Goal: Information Seeking & Learning: Find specific fact

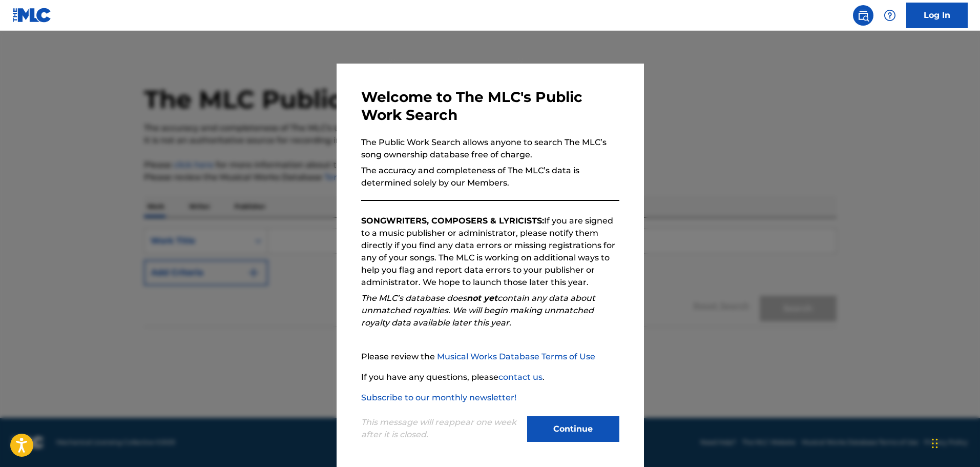
click at [589, 422] on button "Continue" at bounding box center [573, 429] width 92 height 26
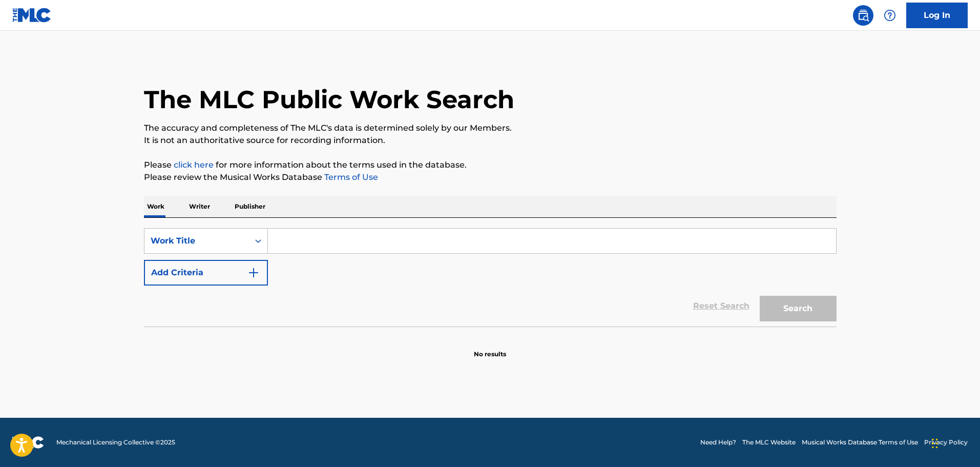
click at [346, 246] on input "Search Form" at bounding box center [552, 241] width 568 height 25
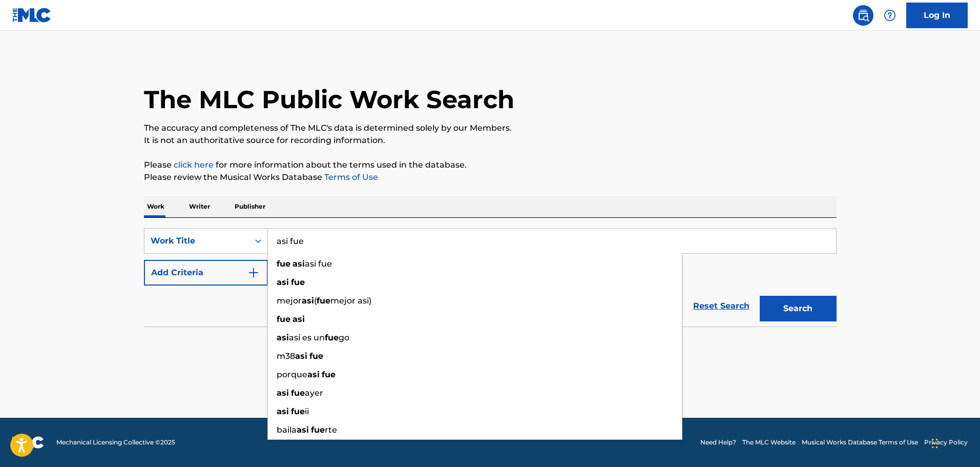
type input "asi fue"
click at [458, 208] on div "Work Writer Publisher" at bounding box center [490, 207] width 693 height 22
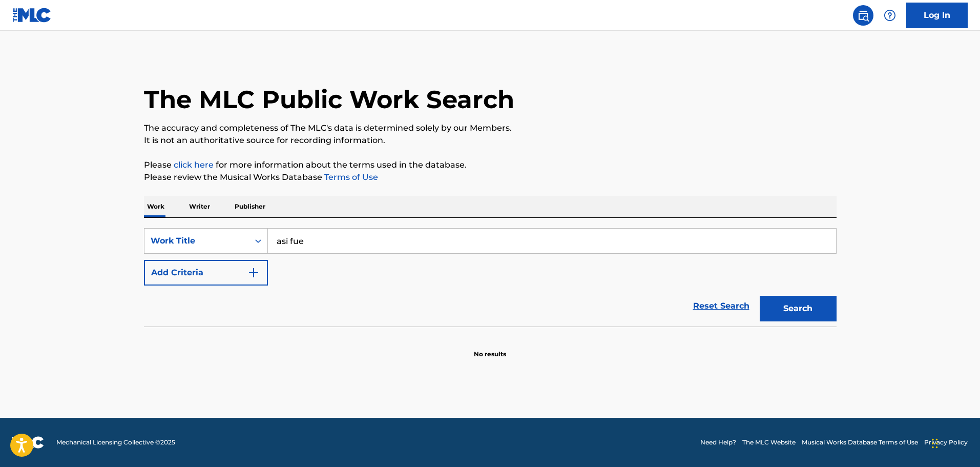
click at [252, 270] on img "Search Form" at bounding box center [254, 272] width 12 height 12
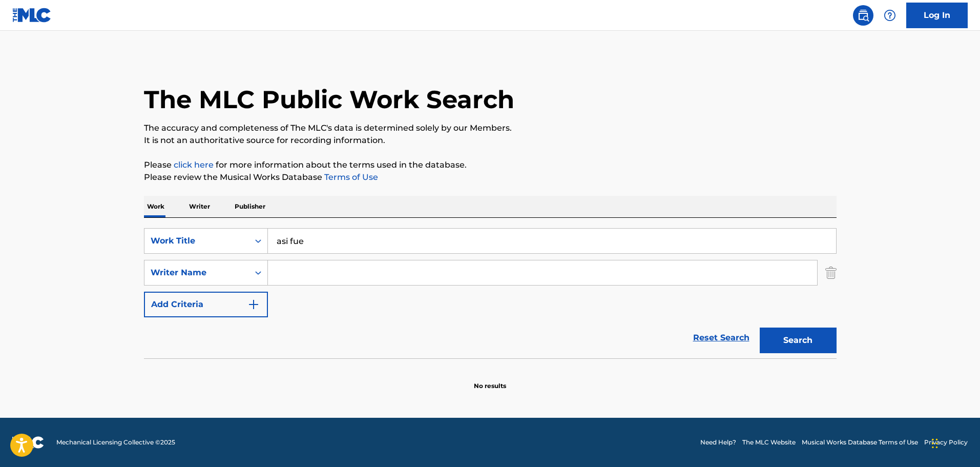
click at [292, 269] on input "Search Form" at bounding box center [542, 272] width 549 height 25
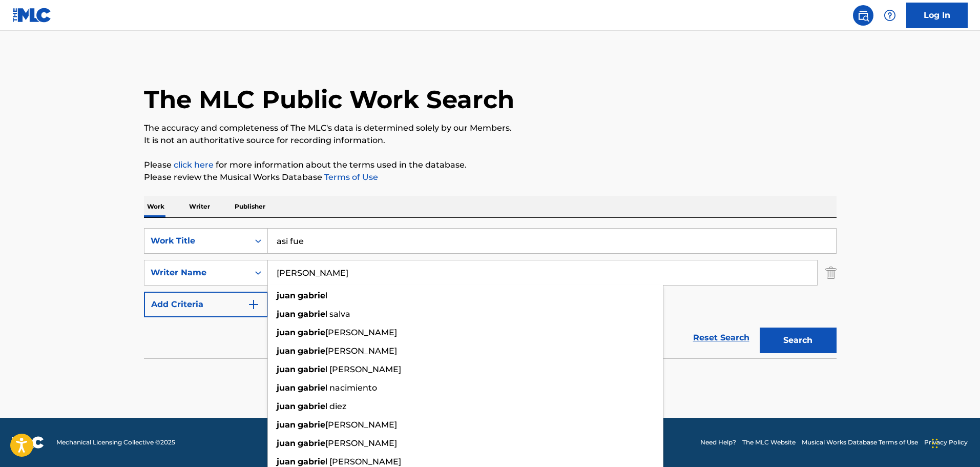
click at [760, 327] on button "Search" at bounding box center [798, 340] width 77 height 26
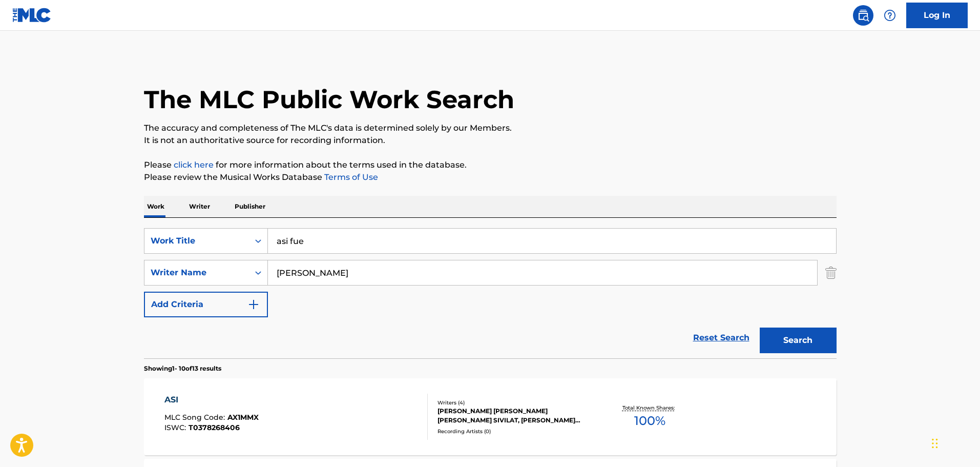
drag, startPoint x: 359, startPoint y: 268, endPoint x: 159, endPoint y: 301, distance: 202.7
click at [159, 301] on div "SearchWithCriteria4498f630-7aff-42e8-8719-4016c2654256 Work Title asi fue Searc…" at bounding box center [490, 272] width 693 height 89
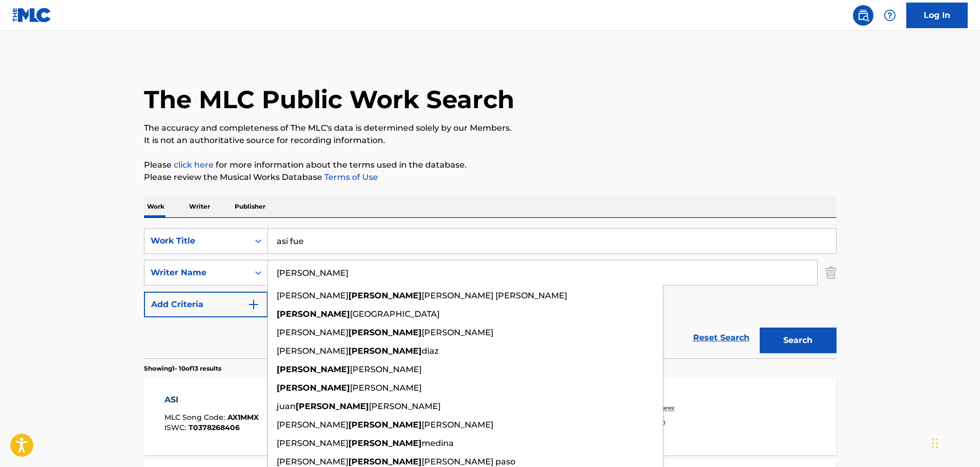
type input "[PERSON_NAME]"
click at [760, 327] on button "Search" at bounding box center [798, 340] width 77 height 26
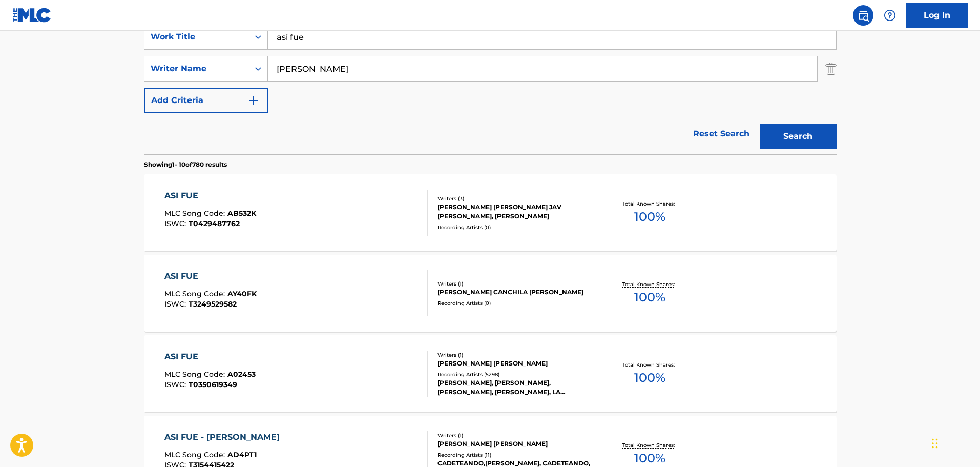
scroll to position [205, 0]
click at [531, 367] on div "Writers ( 1 ) [PERSON_NAME] [PERSON_NAME] Recording Artists ( 5298 ) [PERSON_NA…" at bounding box center [510, 373] width 165 height 46
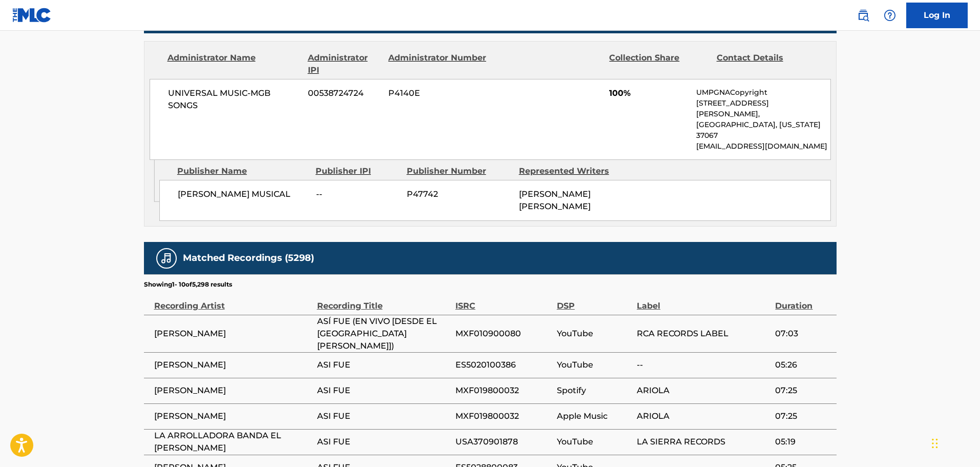
scroll to position [666, 0]
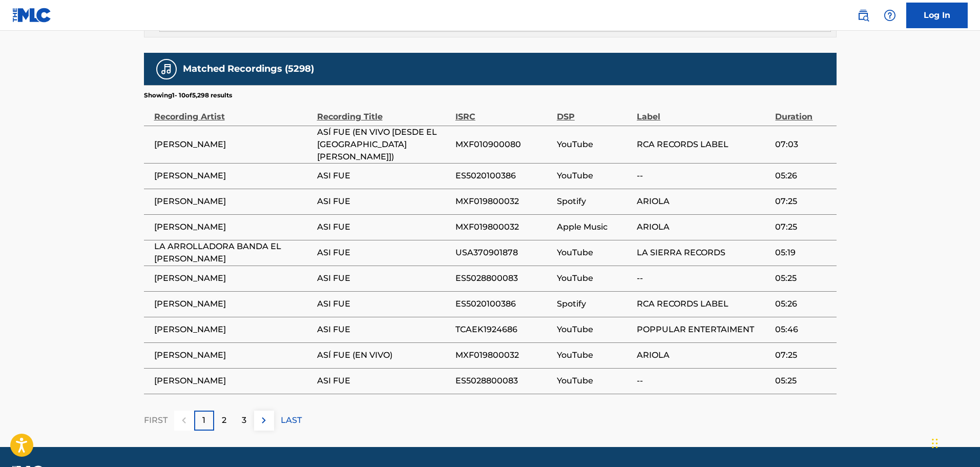
click at [234, 410] on div "3" at bounding box center [244, 420] width 20 height 20
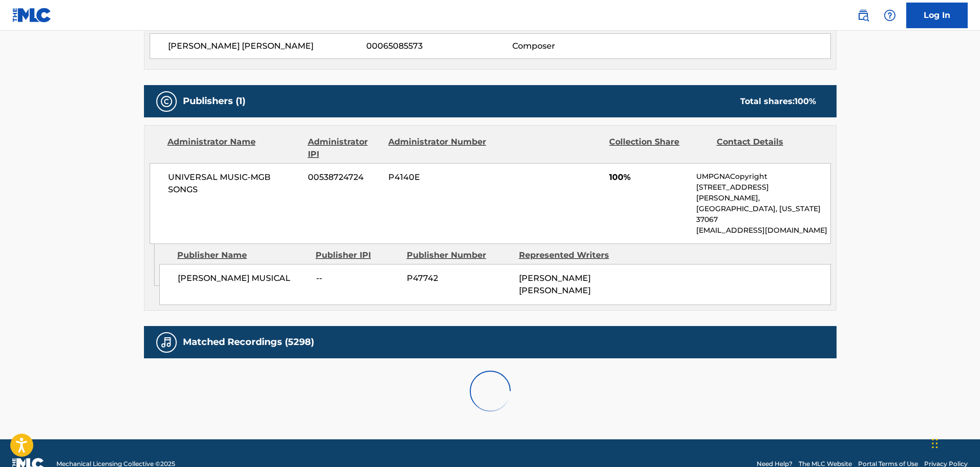
scroll to position [662, 0]
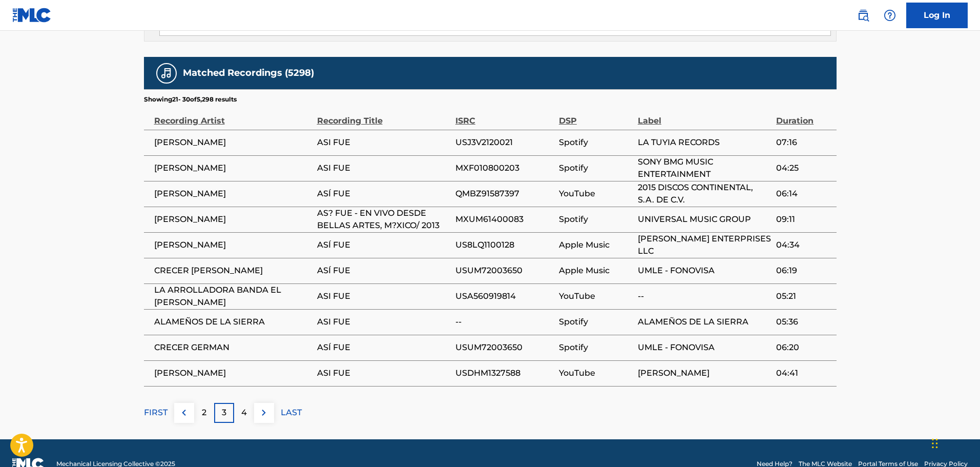
click at [237, 403] on div "4" at bounding box center [244, 413] width 20 height 20
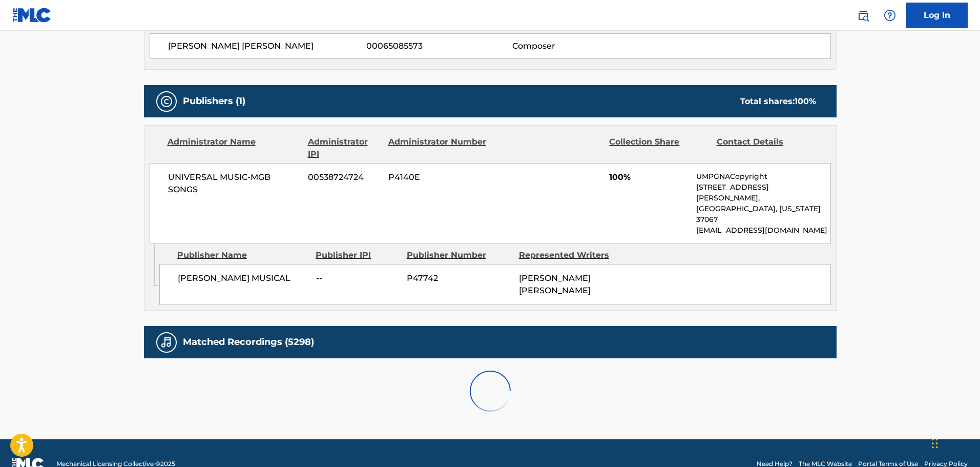
scroll to position [666, 0]
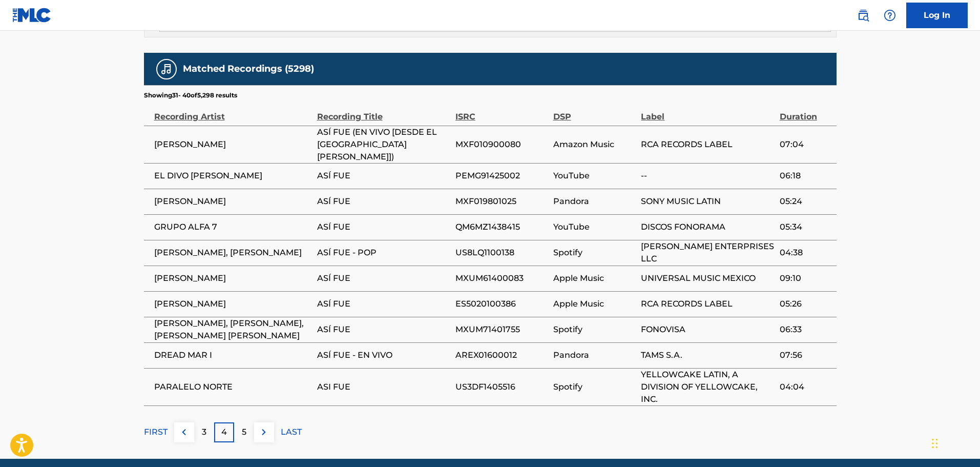
click at [237, 399] on div "Matched Recordings (5298) Showing 31 - 40 of 5,298 results Recording Artist Rec…" at bounding box center [490, 247] width 693 height 389
click at [248, 422] on div "5" at bounding box center [244, 432] width 20 height 20
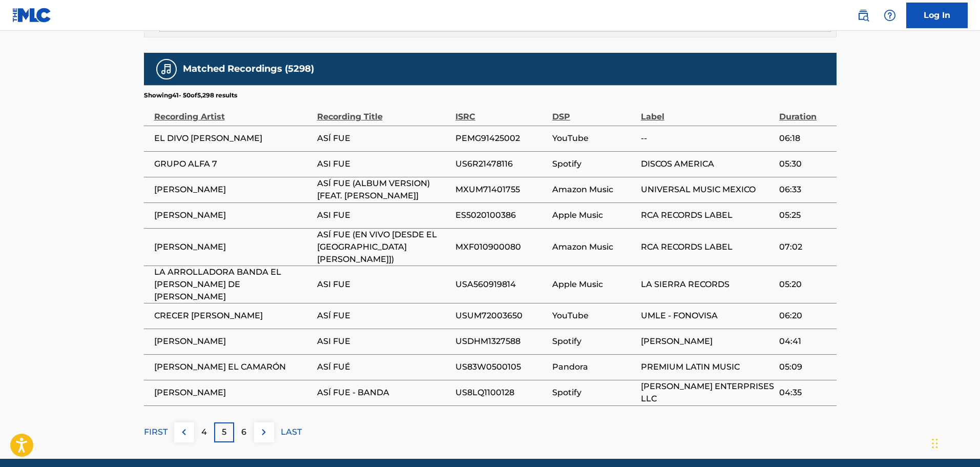
click at [245, 426] on p "6" at bounding box center [243, 432] width 5 height 12
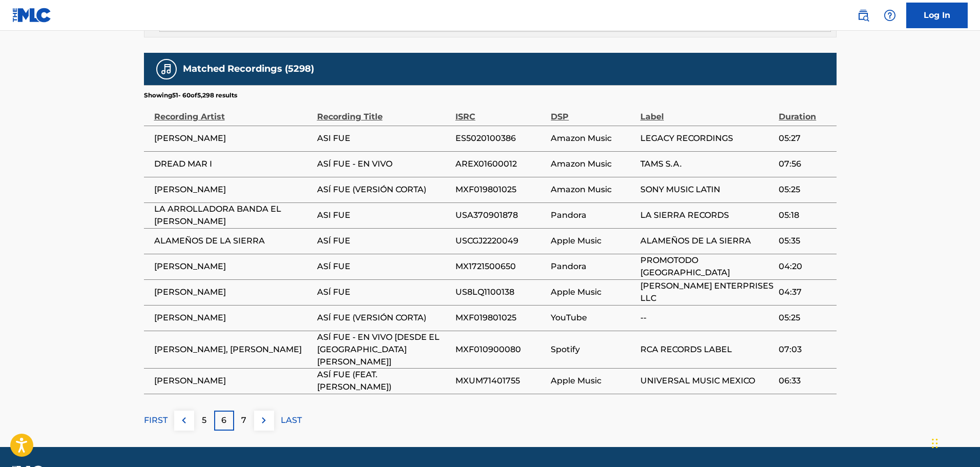
click at [246, 414] on p "7" at bounding box center [243, 420] width 5 height 12
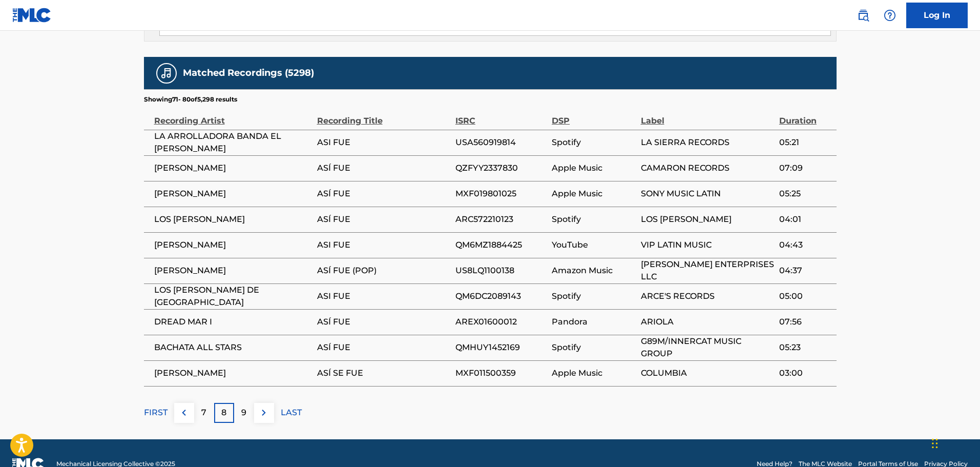
click at [246, 406] on p "9" at bounding box center [243, 412] width 5 height 12
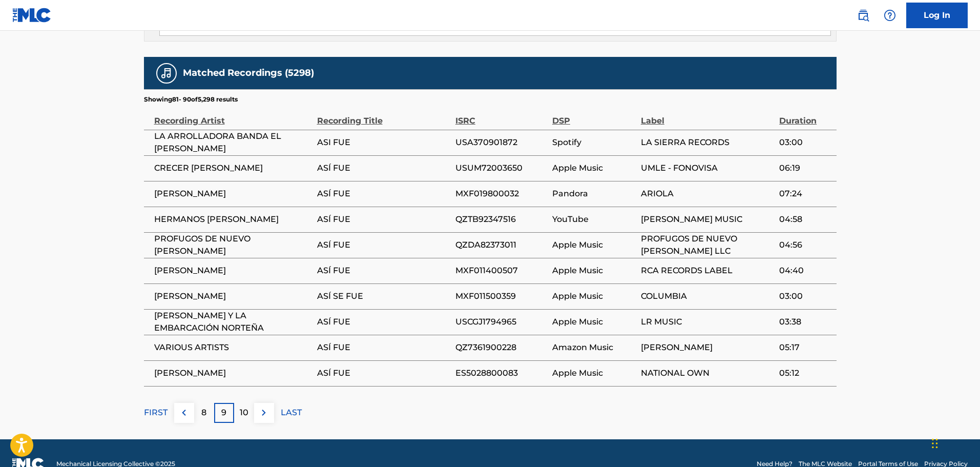
click at [246, 406] on p "10" at bounding box center [244, 412] width 9 height 12
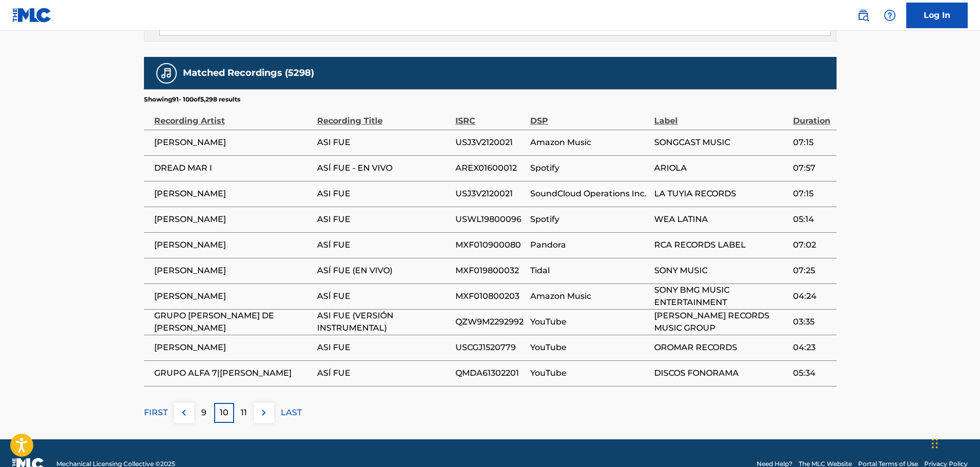
click at [246, 406] on p "11" at bounding box center [244, 412] width 6 height 12
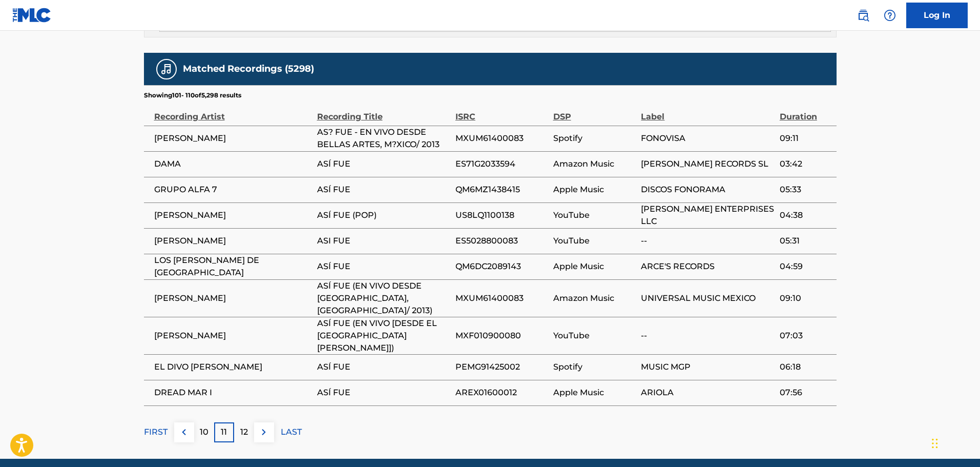
click at [295, 426] on p "LAST" at bounding box center [291, 432] width 21 height 12
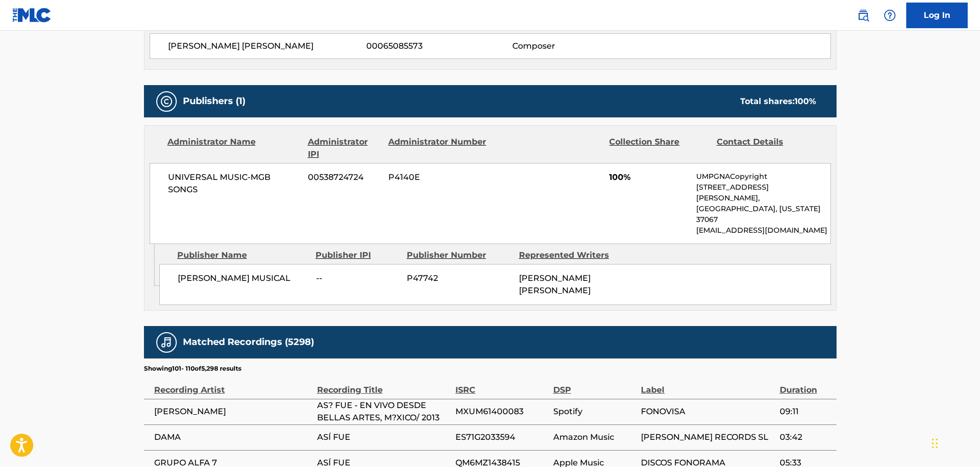
scroll to position [611, 0]
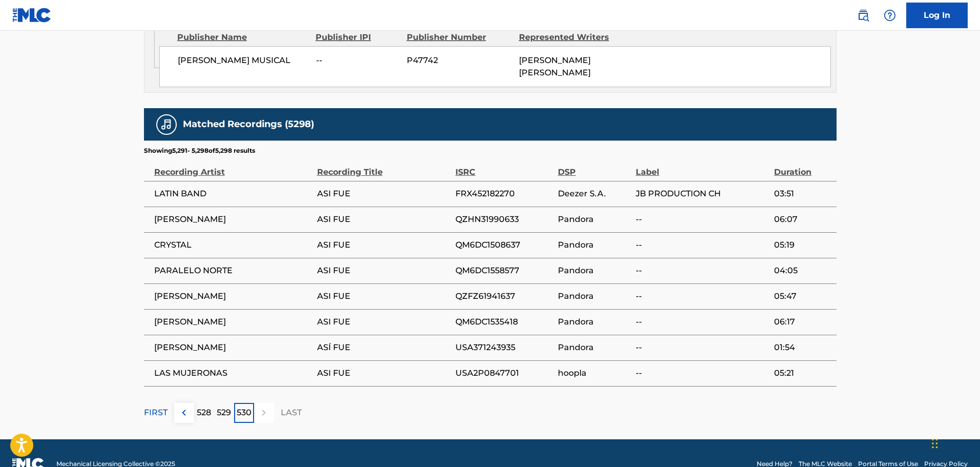
click at [184, 406] on img at bounding box center [184, 412] width 12 height 12
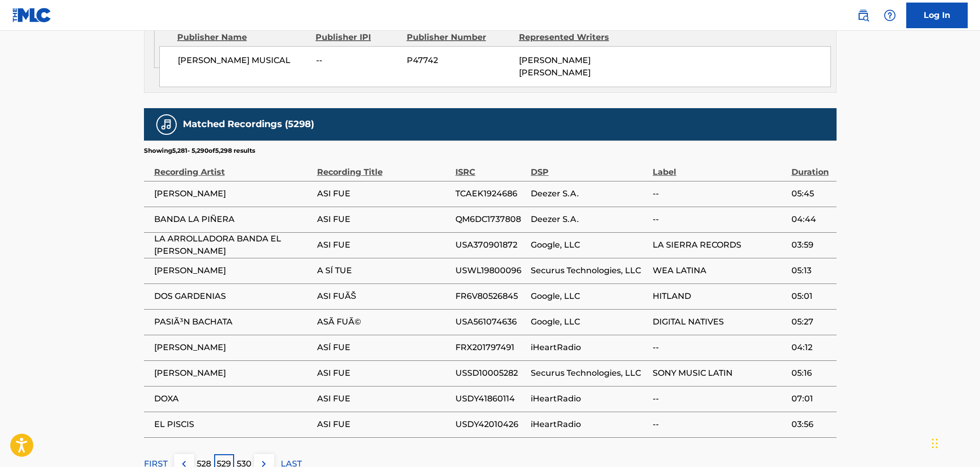
click at [181, 458] on img at bounding box center [184, 464] width 12 height 12
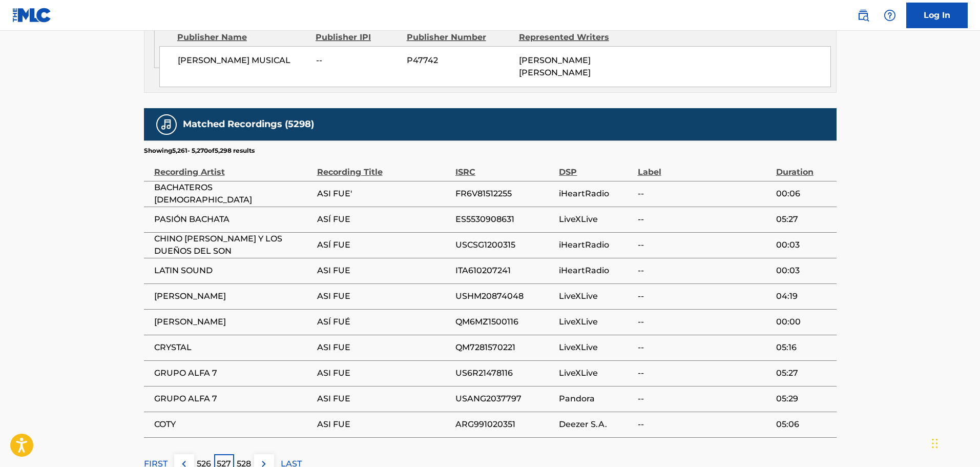
click at [181, 458] on img at bounding box center [184, 464] width 12 height 12
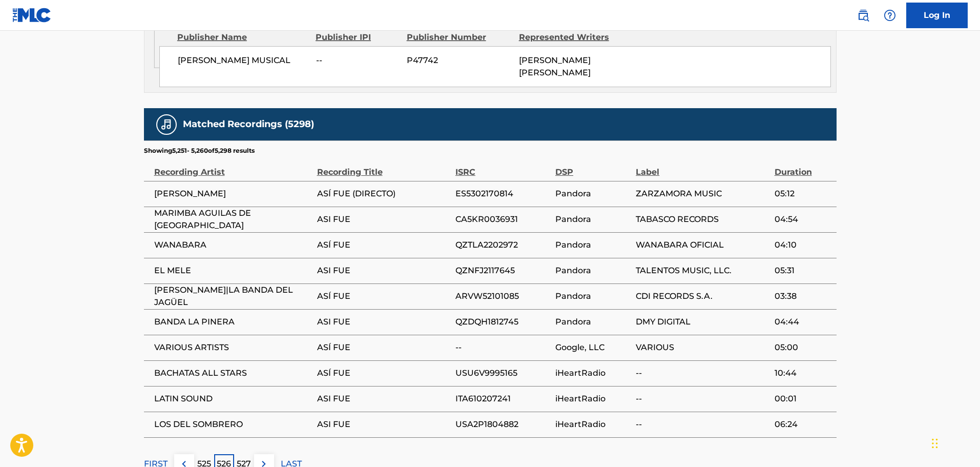
click at [181, 458] on img at bounding box center [184, 464] width 12 height 12
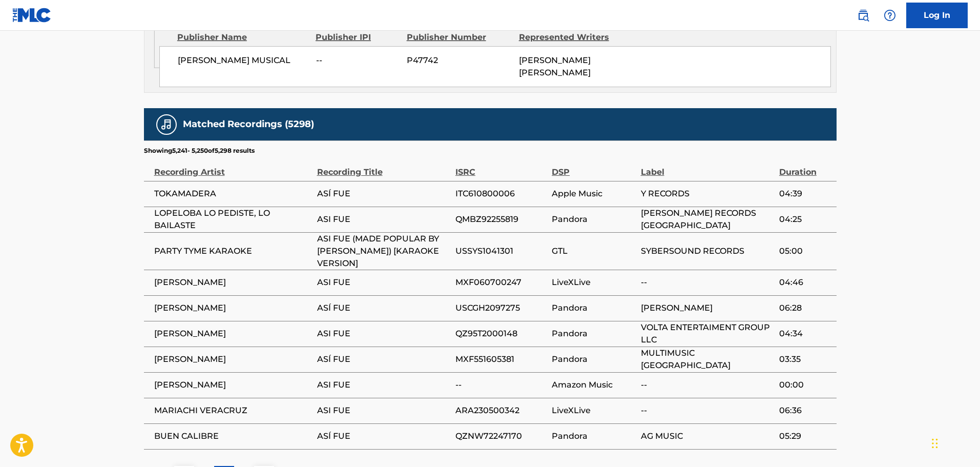
click at [183, 443] on div "Matched Recordings (5298) Showing 5,241 - 5,250 of 5,298 results Recording Arti…" at bounding box center [490, 297] width 693 height 378
click at [182, 466] on img at bounding box center [184, 475] width 12 height 12
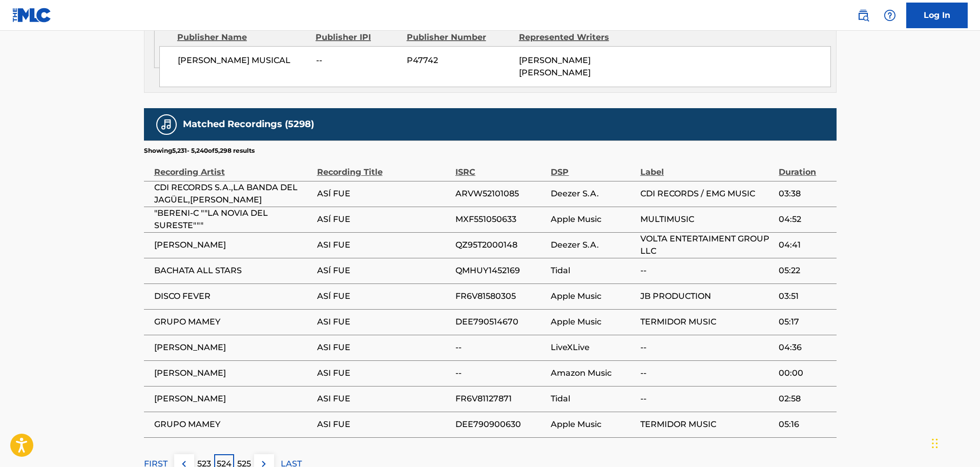
click at [184, 454] on button at bounding box center [184, 464] width 20 height 20
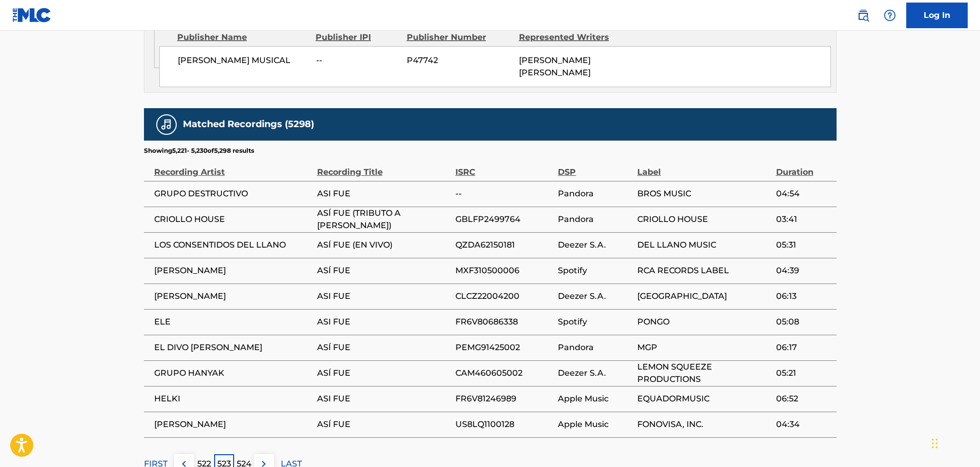
click at [184, 454] on button at bounding box center [184, 464] width 20 height 20
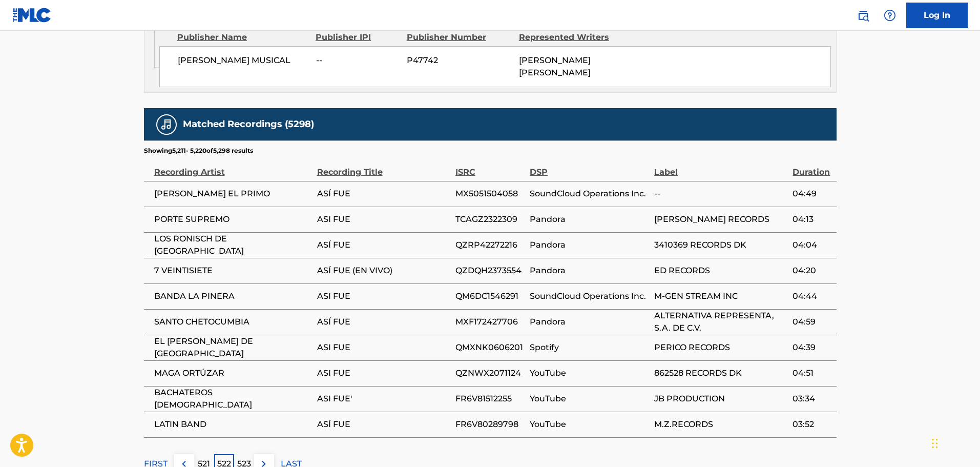
click at [184, 454] on button at bounding box center [184, 464] width 20 height 20
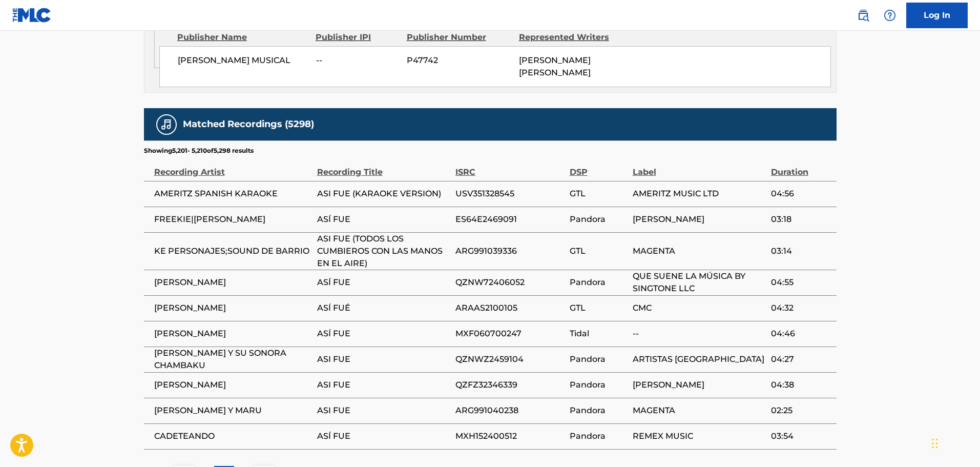
click at [184, 466] on img at bounding box center [184, 475] width 12 height 12
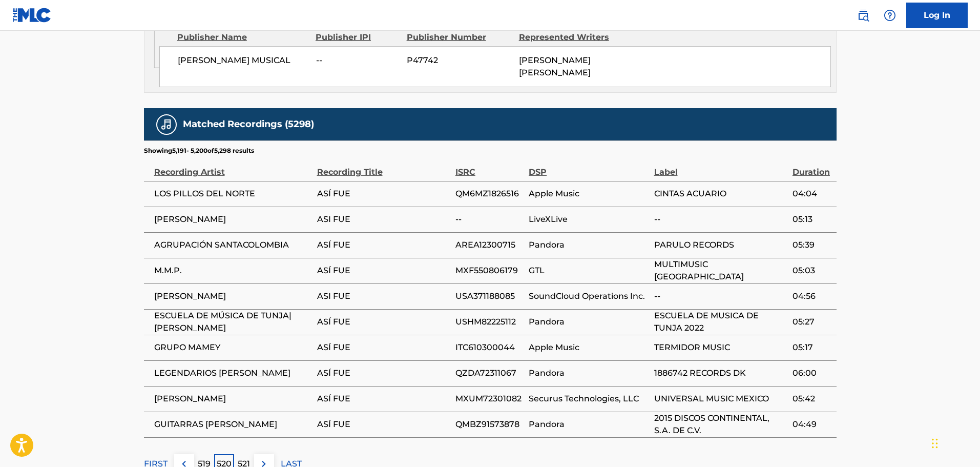
click at [184, 454] on button at bounding box center [184, 464] width 20 height 20
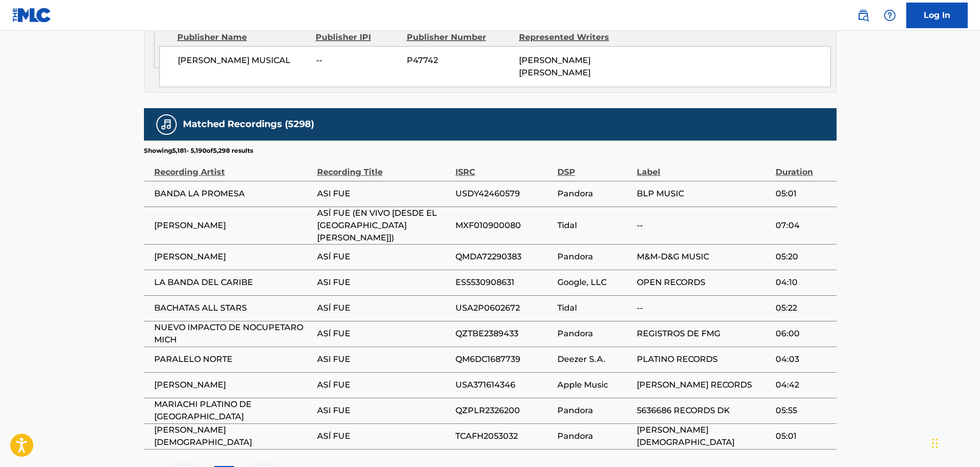
click at [184, 466] on img at bounding box center [184, 475] width 12 height 12
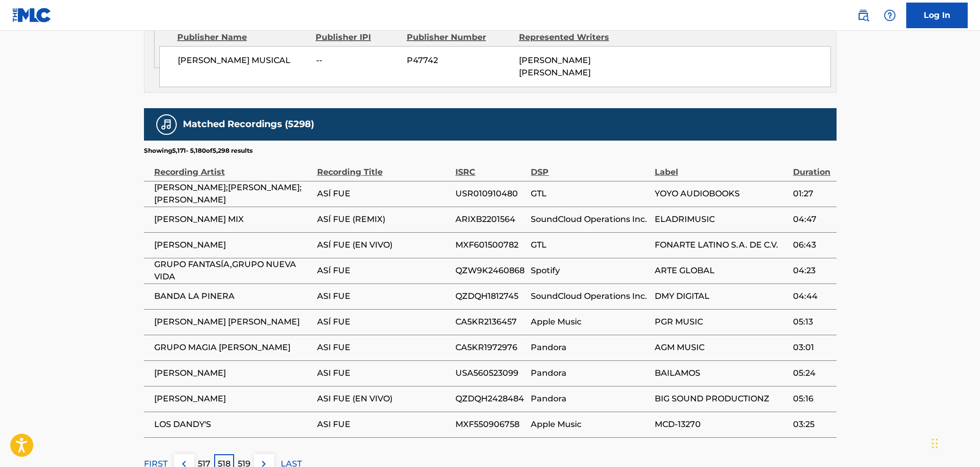
click at [184, 454] on button at bounding box center [184, 464] width 20 height 20
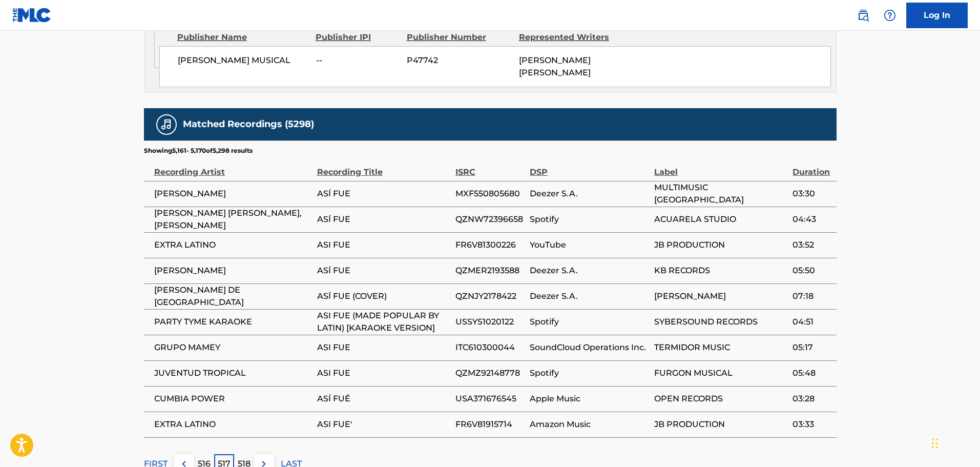
click at [184, 454] on button at bounding box center [184, 464] width 20 height 20
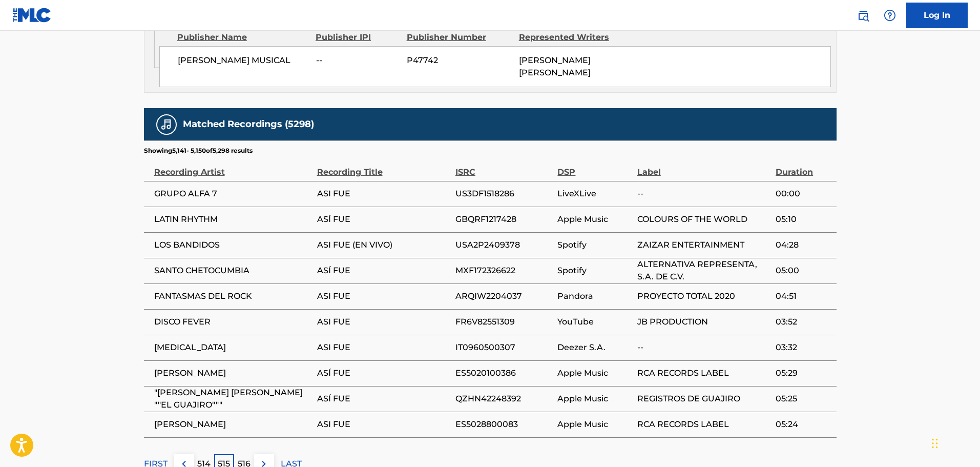
click at [184, 454] on button at bounding box center [184, 464] width 20 height 20
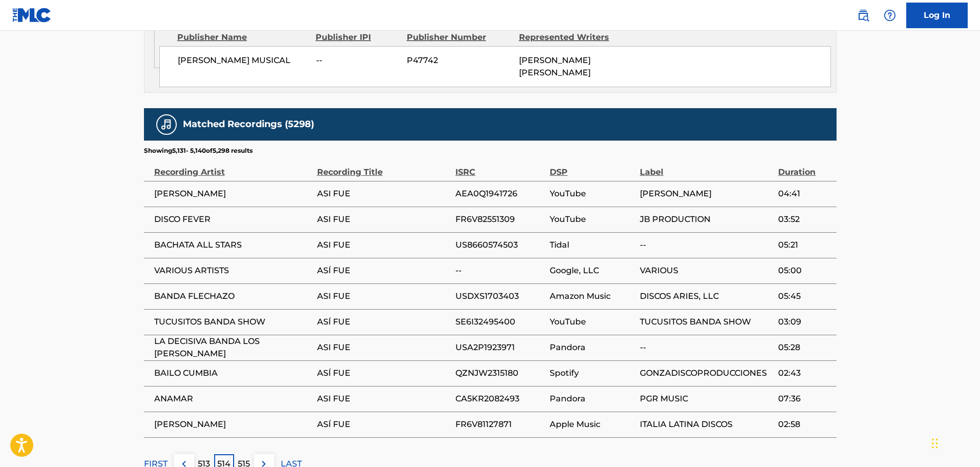
click at [184, 454] on button at bounding box center [184, 464] width 20 height 20
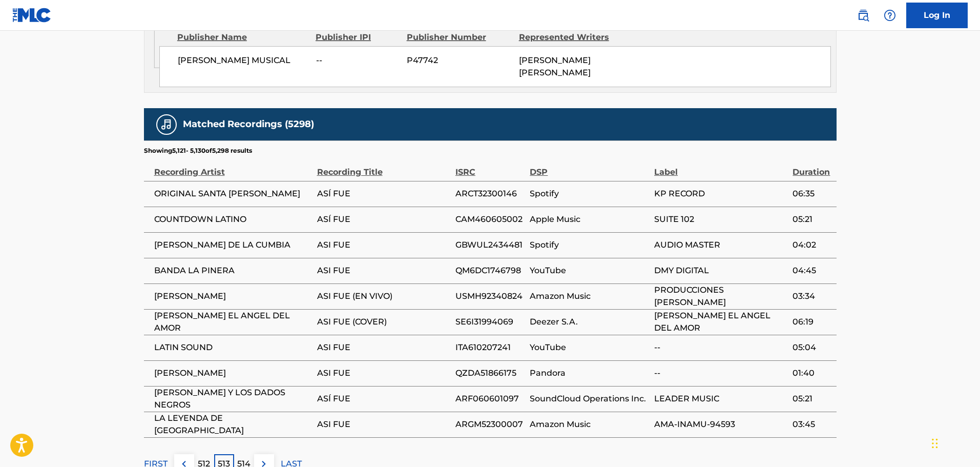
click at [184, 454] on button at bounding box center [184, 464] width 20 height 20
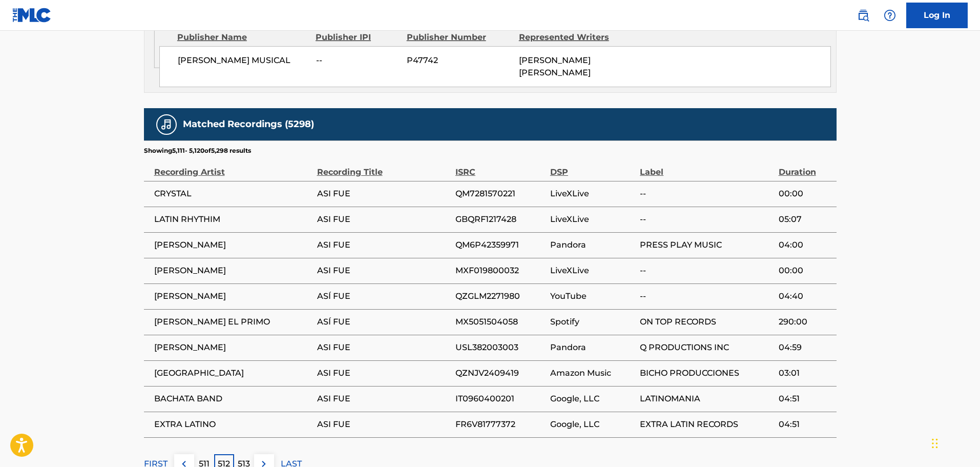
click at [184, 454] on button at bounding box center [184, 464] width 20 height 20
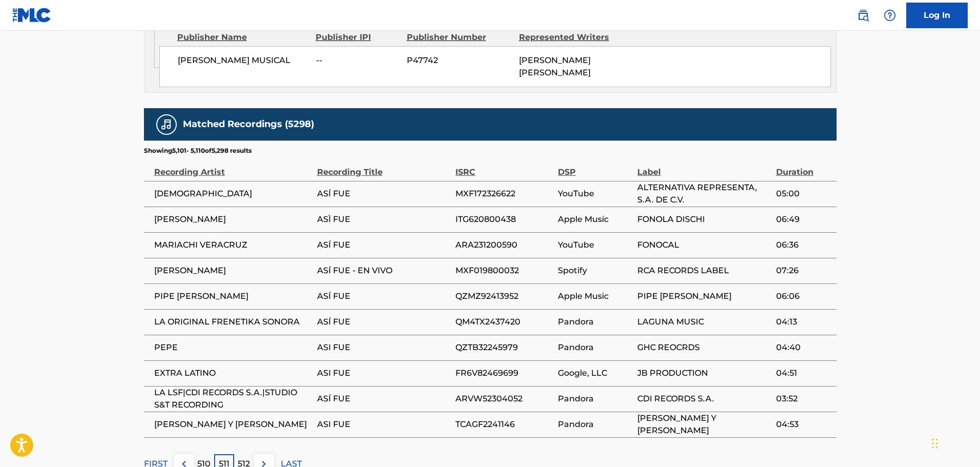
click at [184, 454] on button at bounding box center [184, 464] width 20 height 20
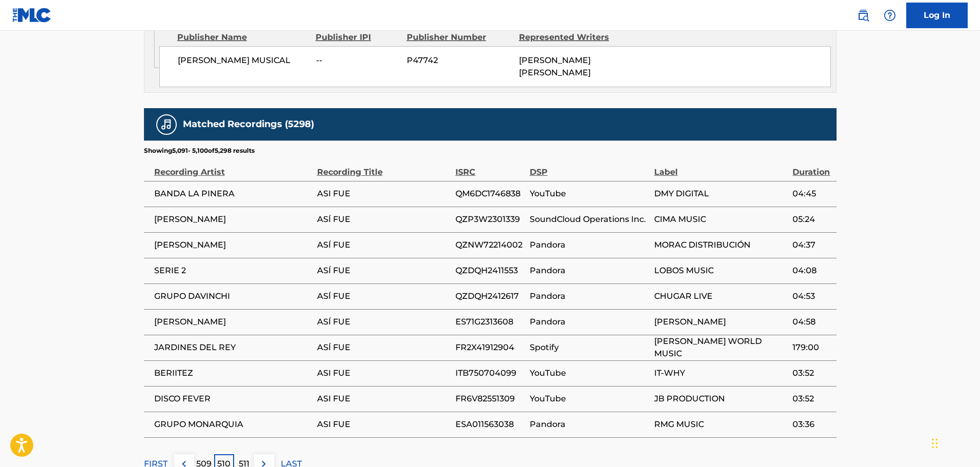
click at [184, 454] on button at bounding box center [184, 464] width 20 height 20
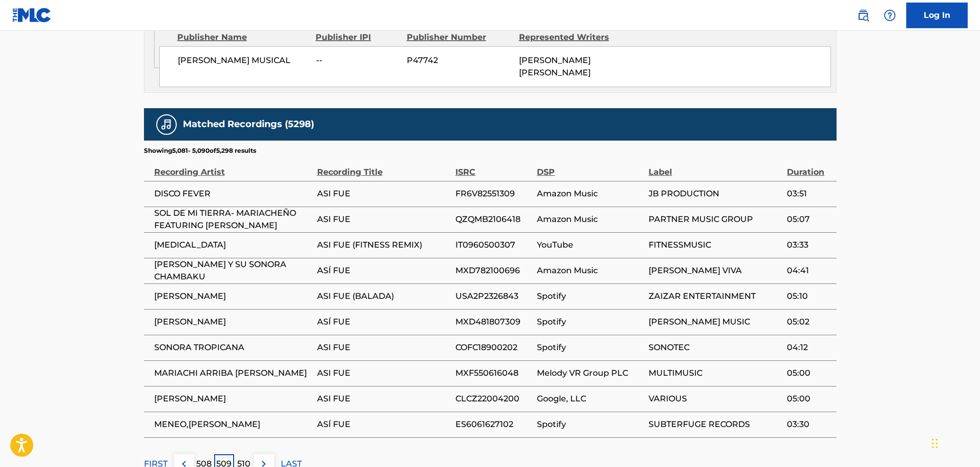
click at [184, 454] on button at bounding box center [184, 464] width 20 height 20
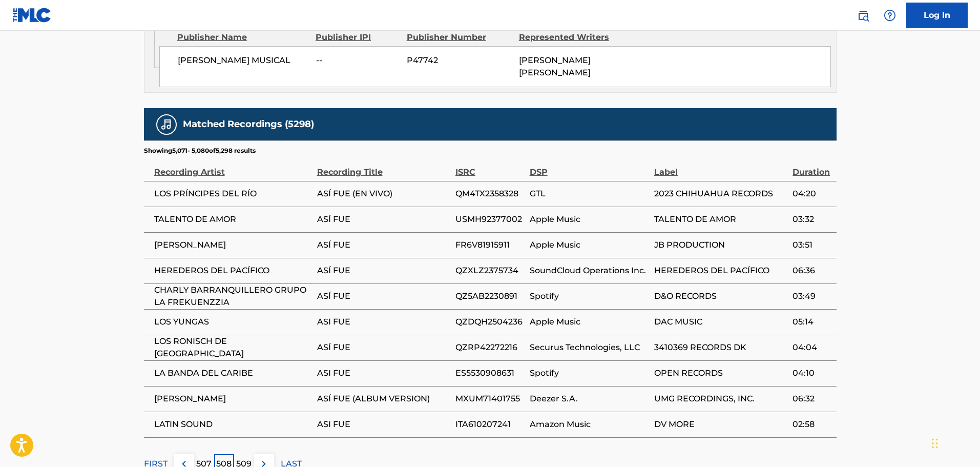
click at [184, 454] on button at bounding box center [184, 464] width 20 height 20
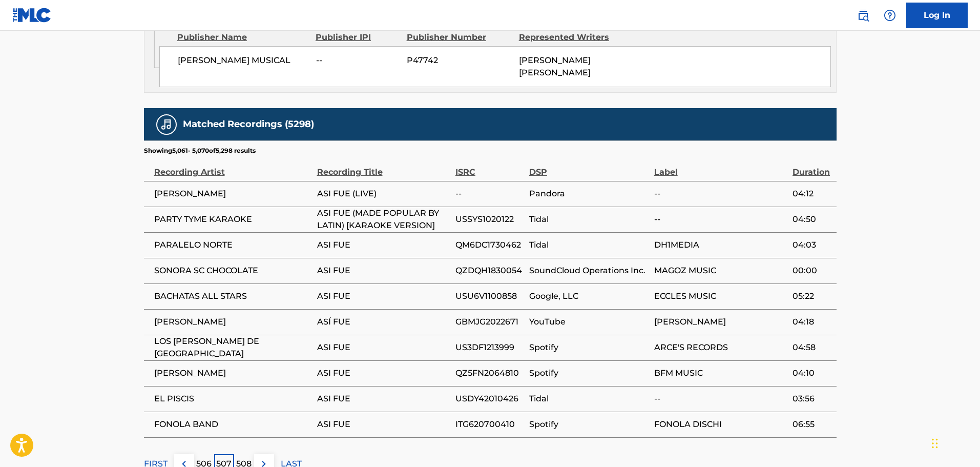
click at [184, 454] on button at bounding box center [184, 464] width 20 height 20
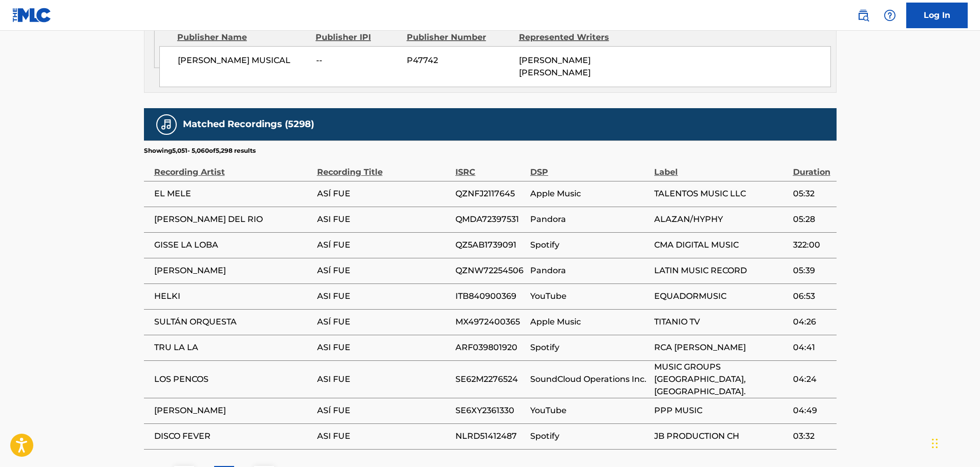
click at [184, 466] on button at bounding box center [184, 476] width 20 height 20
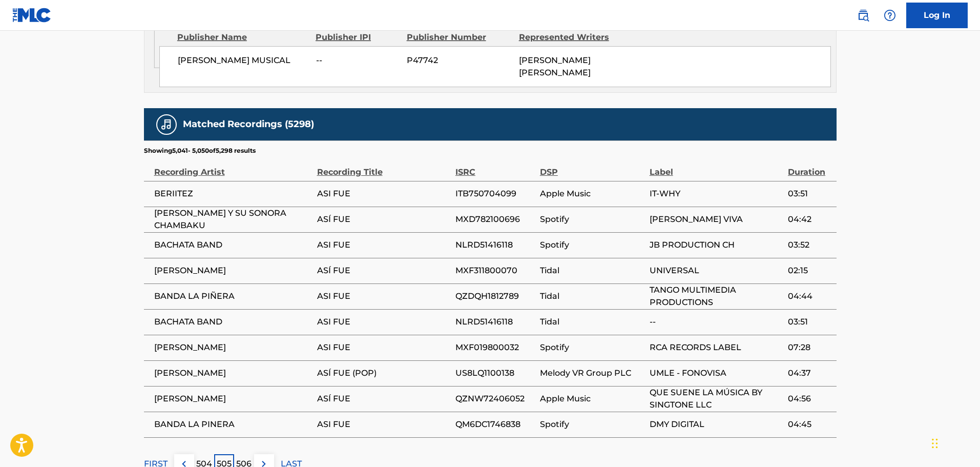
click at [184, 454] on button at bounding box center [184, 464] width 20 height 20
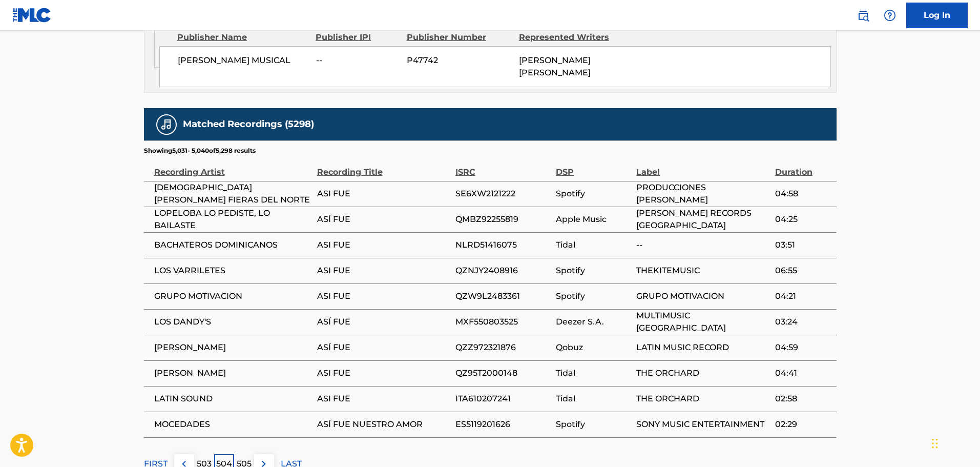
click at [184, 454] on button at bounding box center [184, 464] width 20 height 20
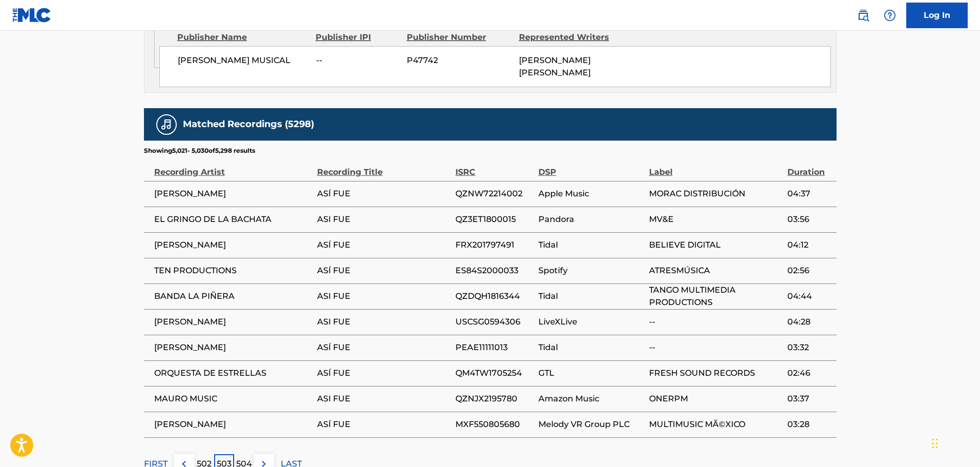
click at [184, 454] on button at bounding box center [184, 464] width 20 height 20
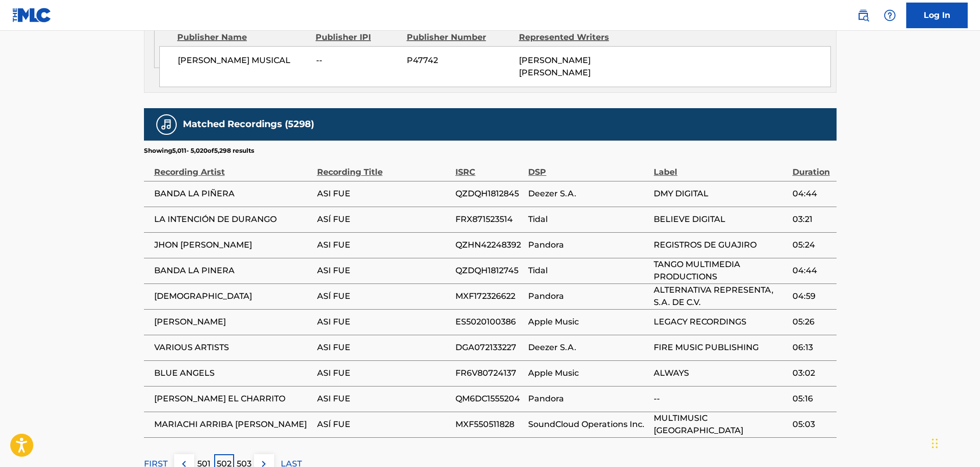
click at [184, 454] on button at bounding box center [184, 464] width 20 height 20
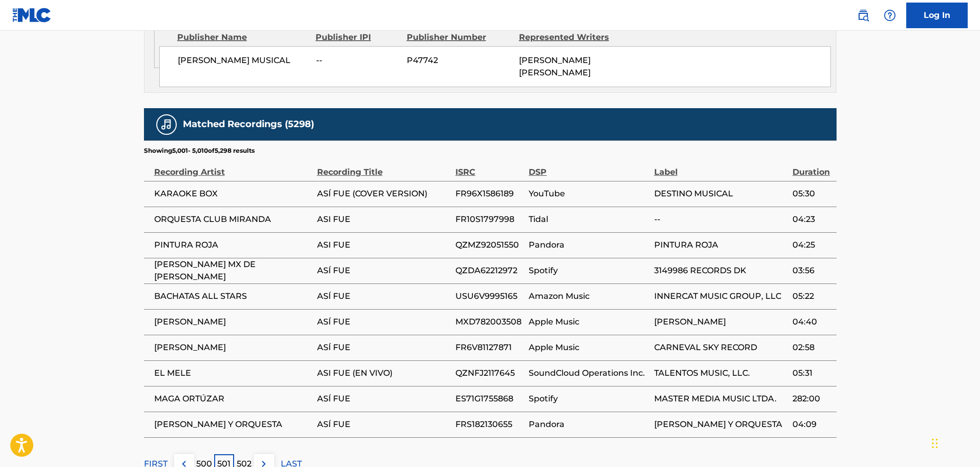
click at [184, 454] on button at bounding box center [184, 464] width 20 height 20
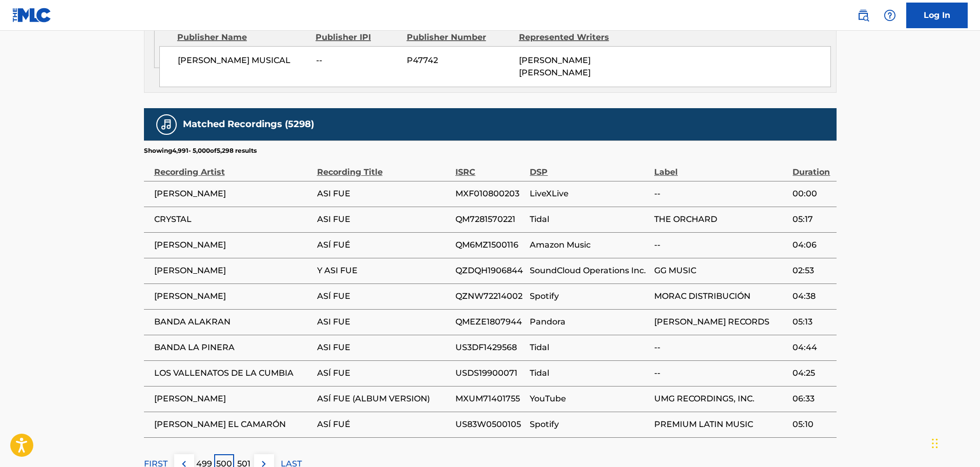
click at [184, 454] on button at bounding box center [184, 464] width 20 height 20
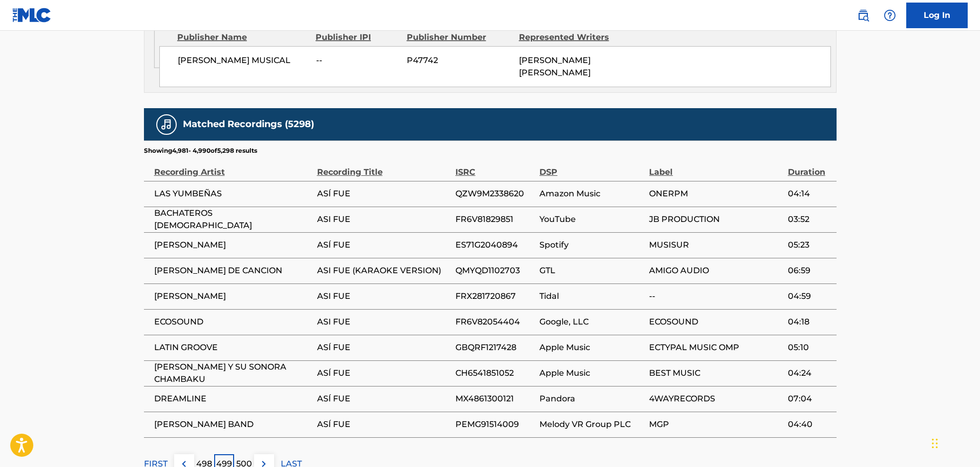
click at [184, 454] on button at bounding box center [184, 464] width 20 height 20
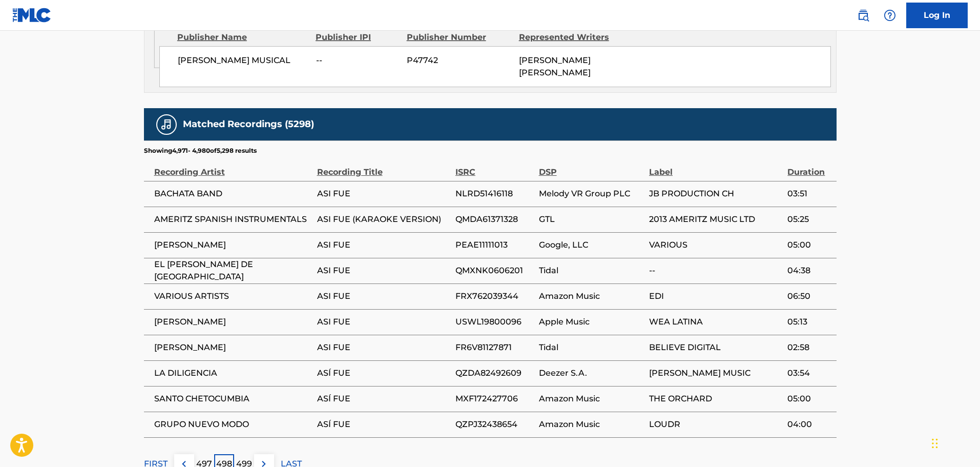
click at [184, 454] on button at bounding box center [184, 464] width 20 height 20
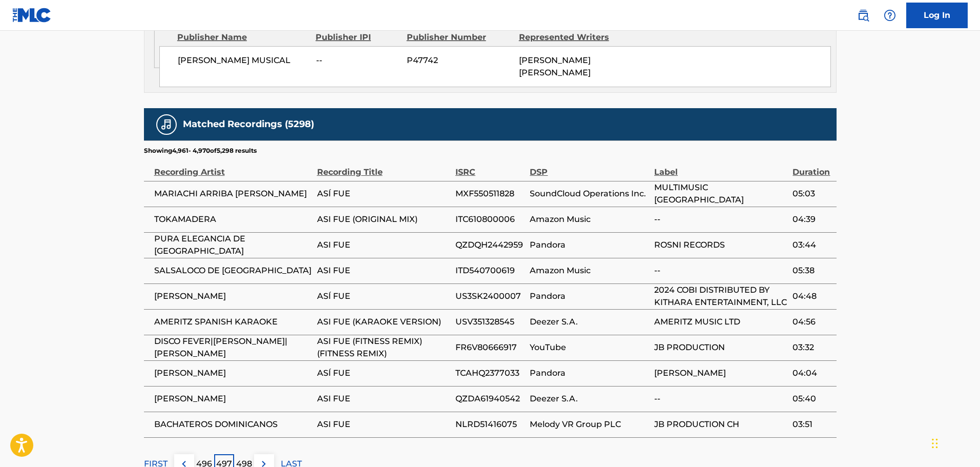
click at [184, 454] on button at bounding box center [184, 464] width 20 height 20
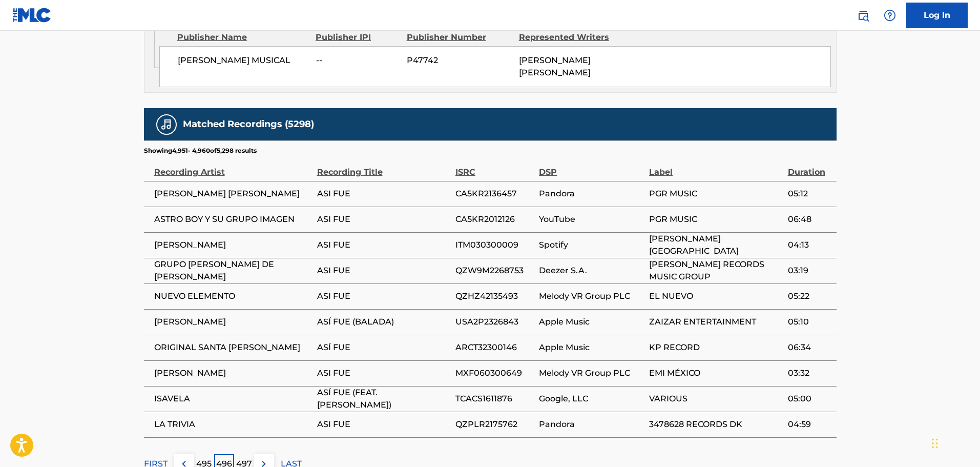
click at [184, 454] on button at bounding box center [184, 464] width 20 height 20
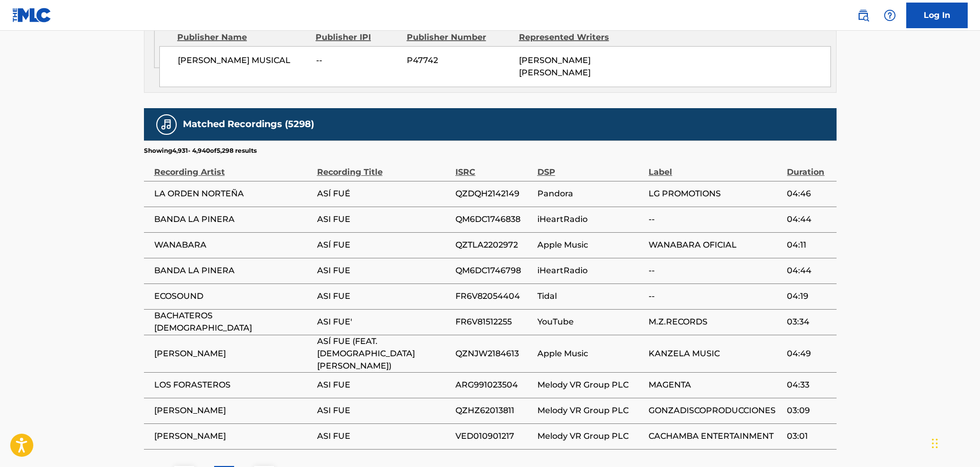
click at [184, 466] on button at bounding box center [184, 476] width 20 height 20
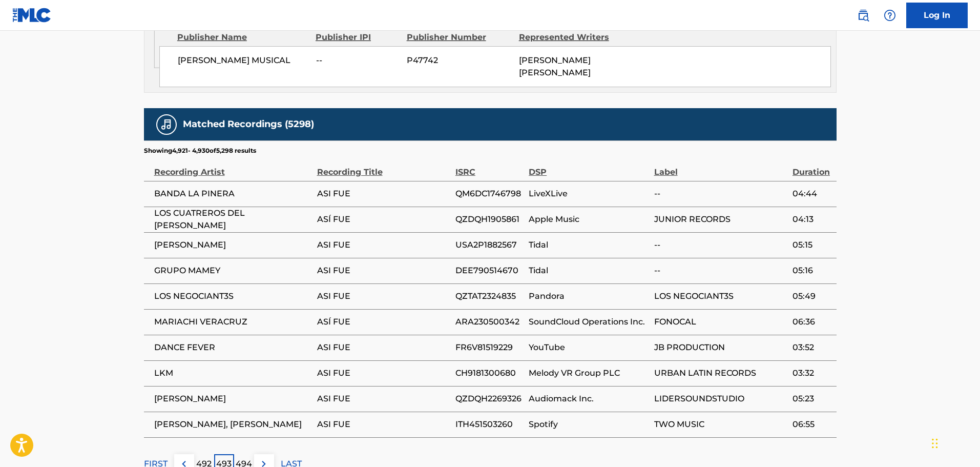
click at [182, 458] on img at bounding box center [184, 464] width 12 height 12
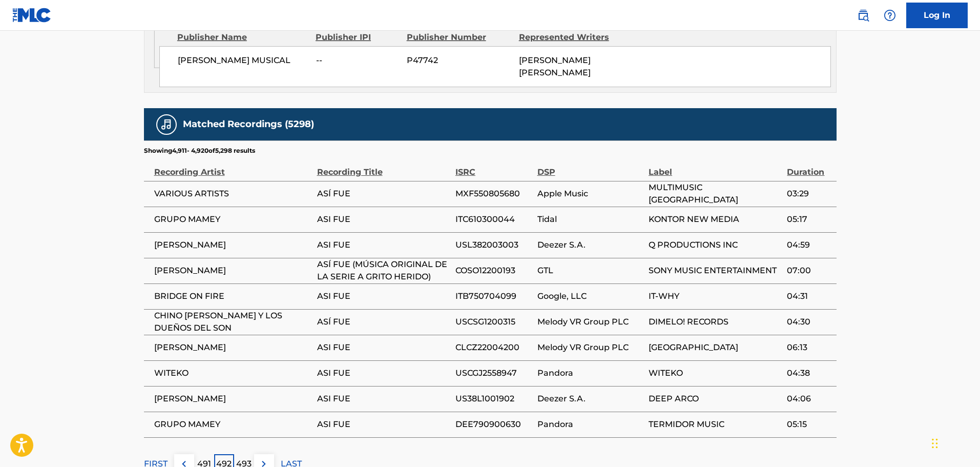
click at [182, 458] on img at bounding box center [184, 464] width 12 height 12
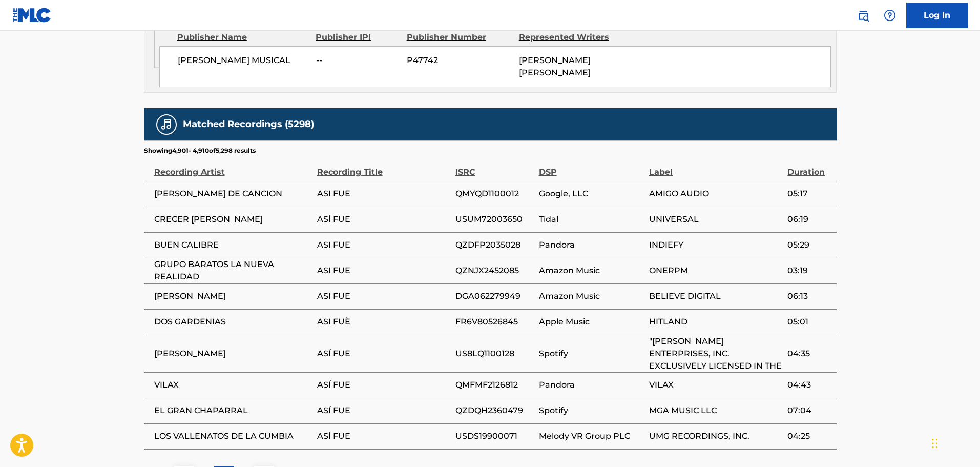
click at [182, 442] on div "Matched Recordings (5298) Showing 4,901 - 4,910 of 5,298 results Recording Arti…" at bounding box center [490, 297] width 693 height 378
click at [182, 466] on button at bounding box center [184, 476] width 20 height 20
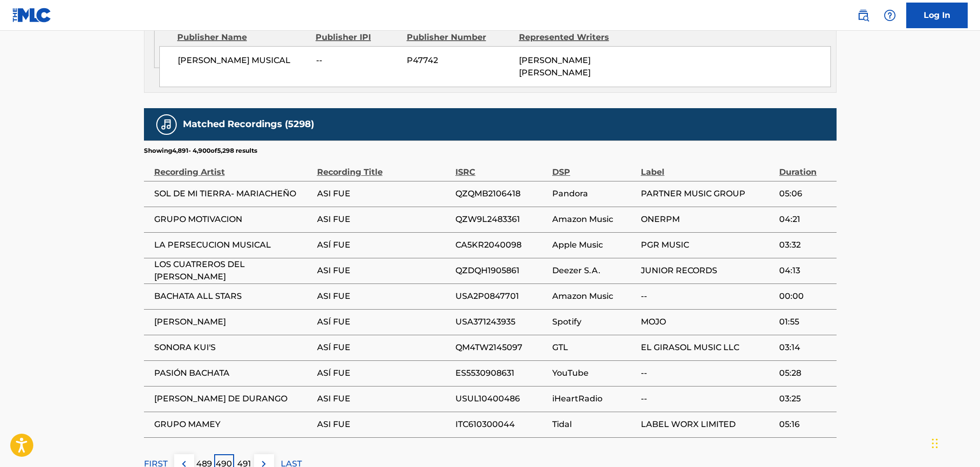
click at [182, 458] on img at bounding box center [184, 464] width 12 height 12
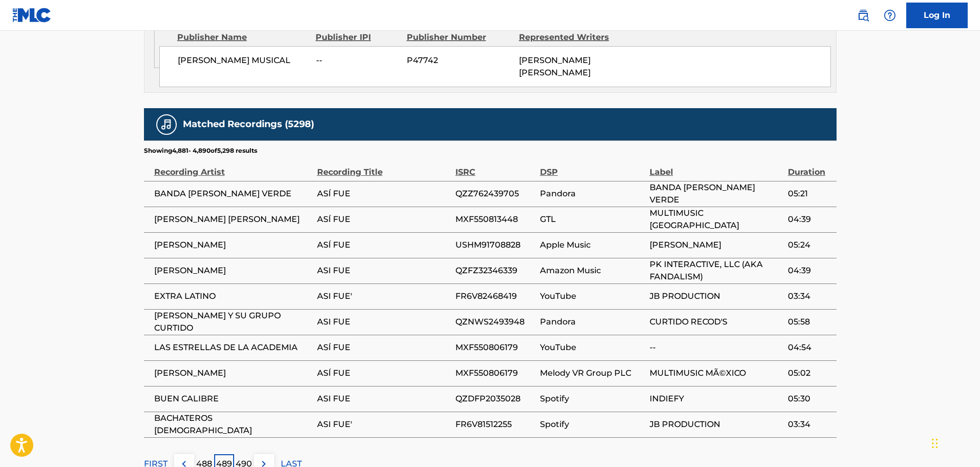
click at [182, 458] on img at bounding box center [184, 464] width 12 height 12
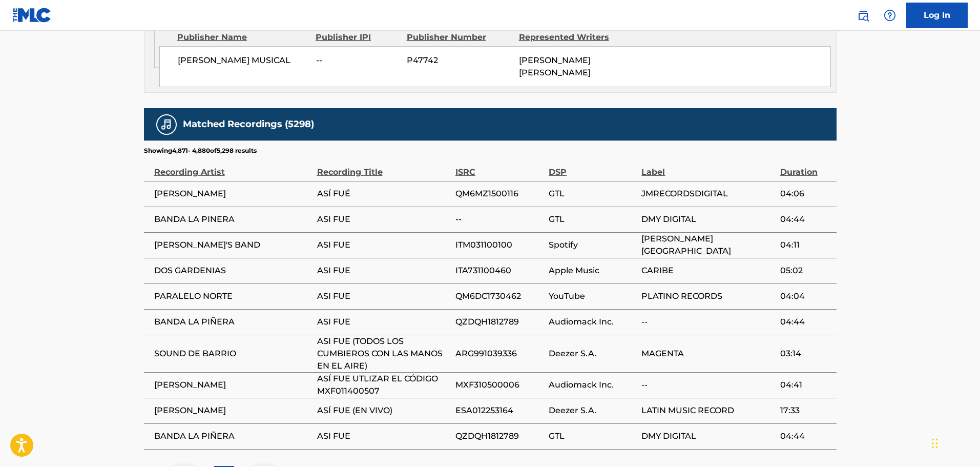
click at [182, 466] on button at bounding box center [184, 476] width 20 height 20
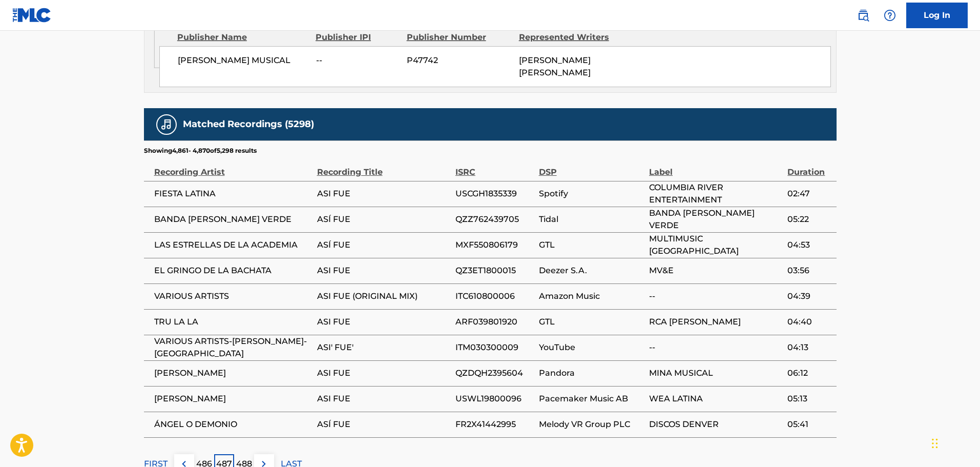
click at [182, 458] on img at bounding box center [184, 464] width 12 height 12
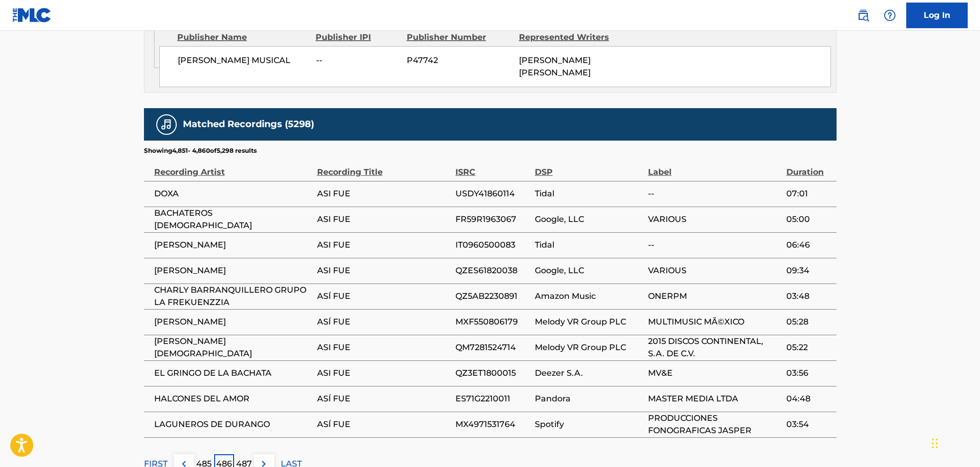
click at [182, 458] on img at bounding box center [184, 464] width 12 height 12
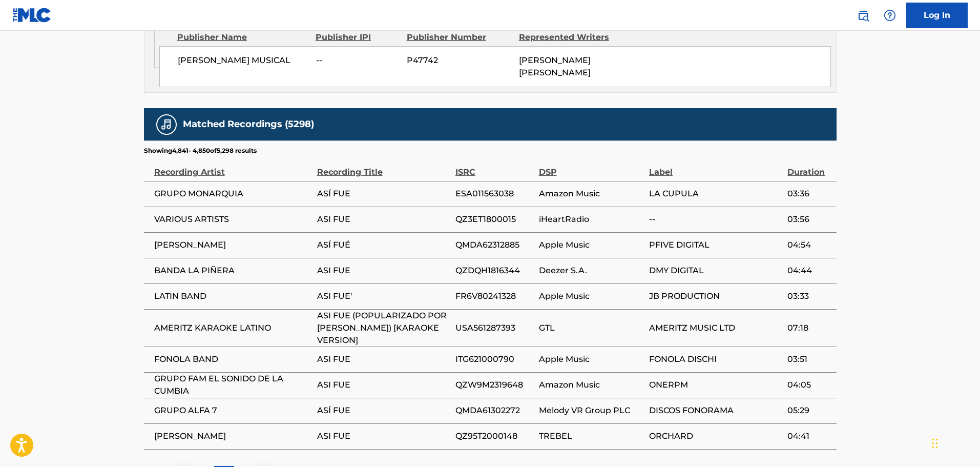
click at [182, 466] on button at bounding box center [184, 476] width 20 height 20
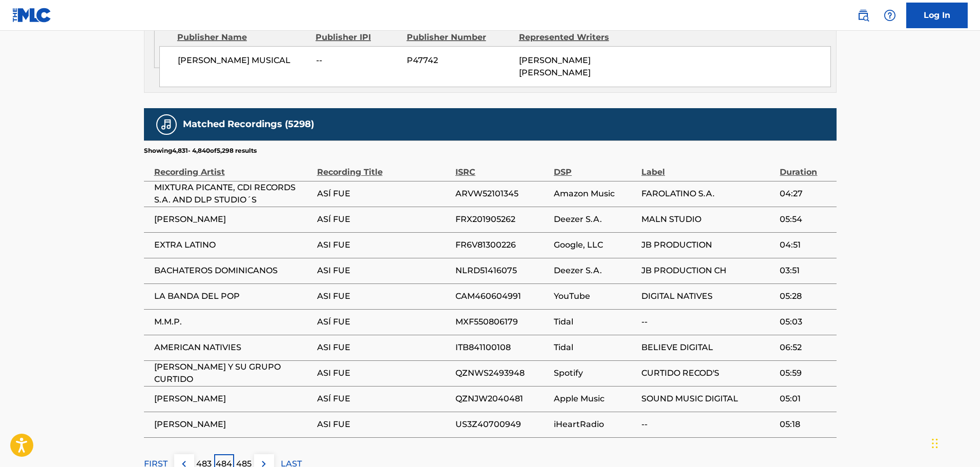
click at [182, 458] on img at bounding box center [184, 464] width 12 height 12
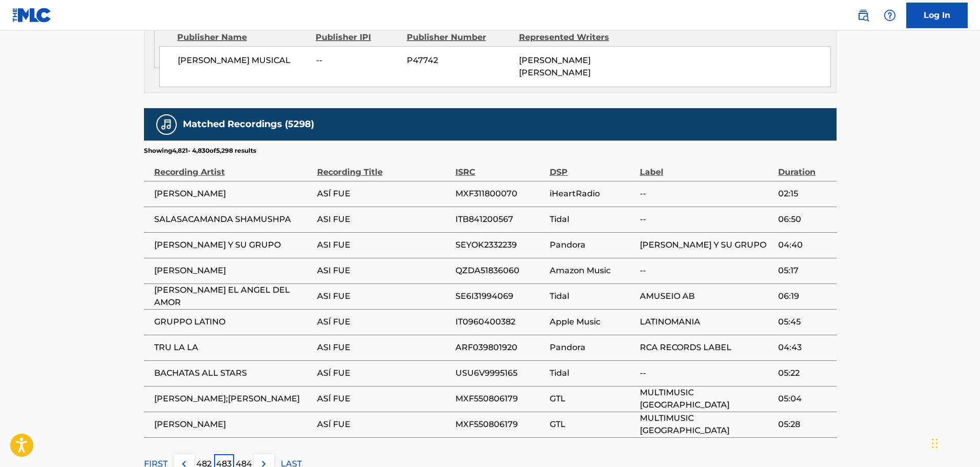
click at [182, 458] on img at bounding box center [184, 464] width 12 height 12
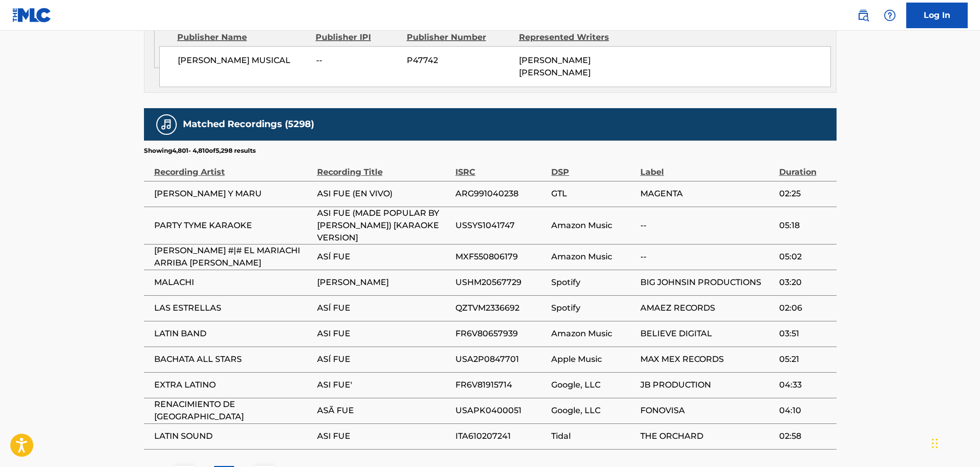
click at [182, 466] on button at bounding box center [184, 476] width 20 height 20
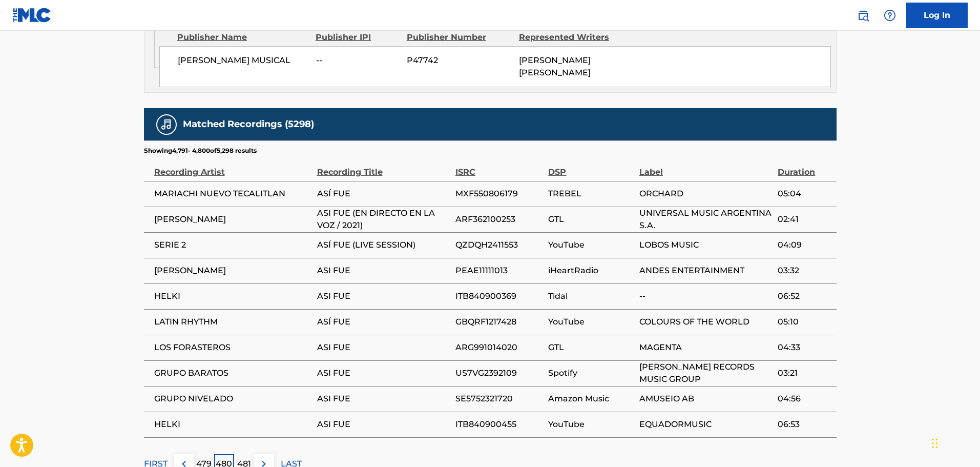
click at [182, 454] on button at bounding box center [184, 464] width 20 height 20
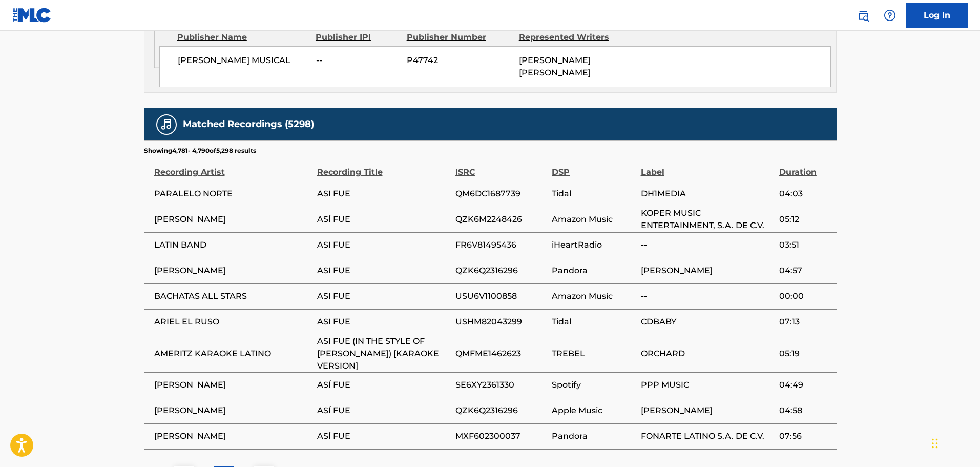
click at [182, 466] on img at bounding box center [184, 475] width 12 height 12
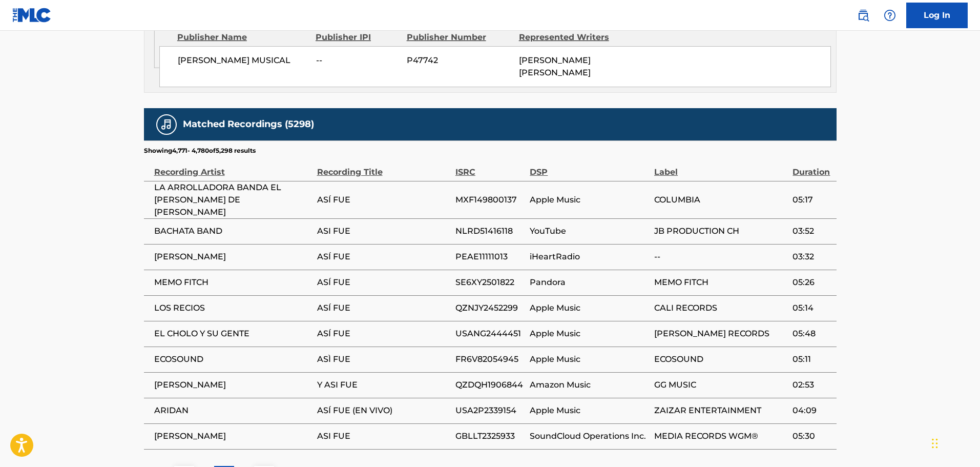
click at [182, 466] on button at bounding box center [184, 476] width 20 height 20
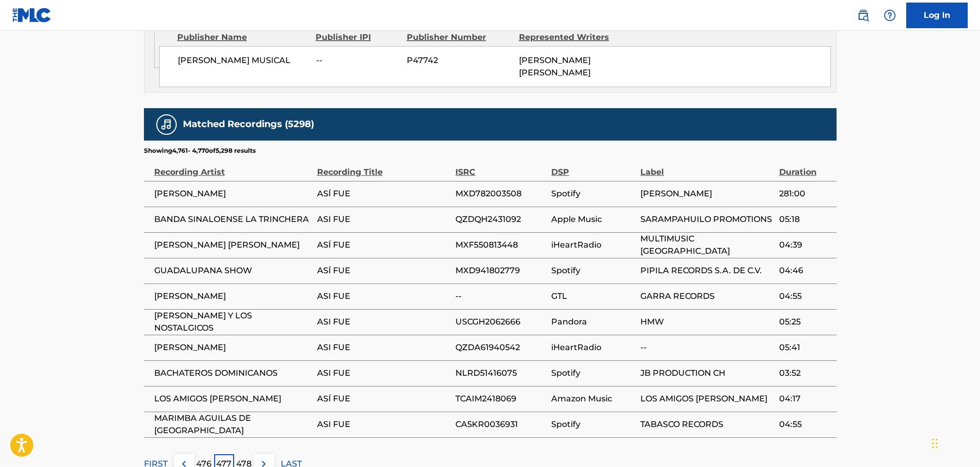
click at [182, 454] on button at bounding box center [184, 464] width 20 height 20
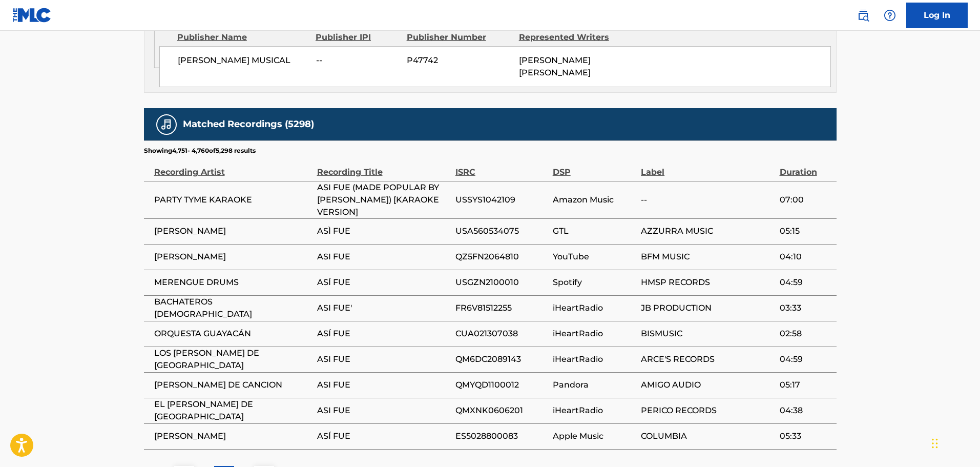
click at [182, 466] on img at bounding box center [184, 475] width 12 height 12
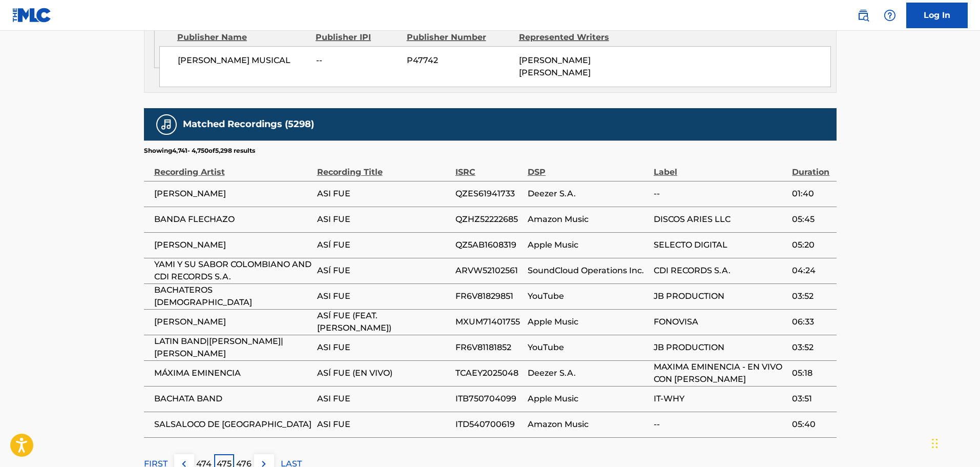
click at [182, 454] on button at bounding box center [184, 464] width 20 height 20
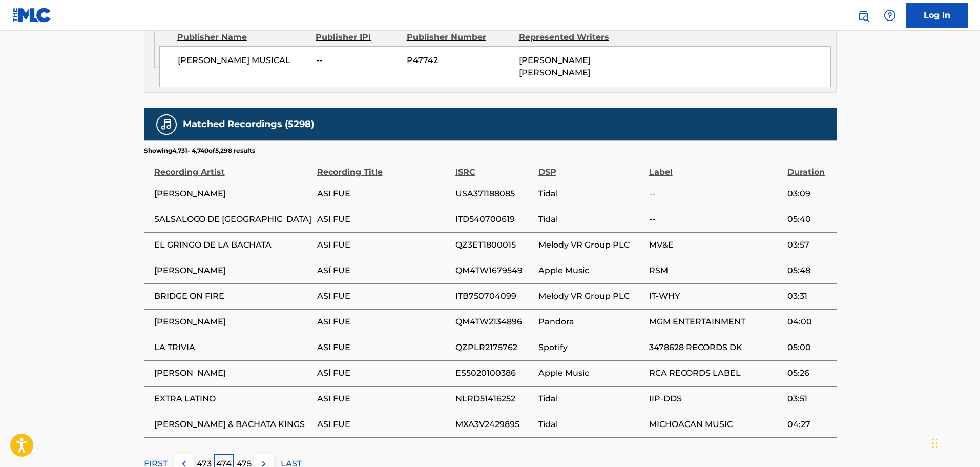
click at [182, 454] on button at bounding box center [184, 464] width 20 height 20
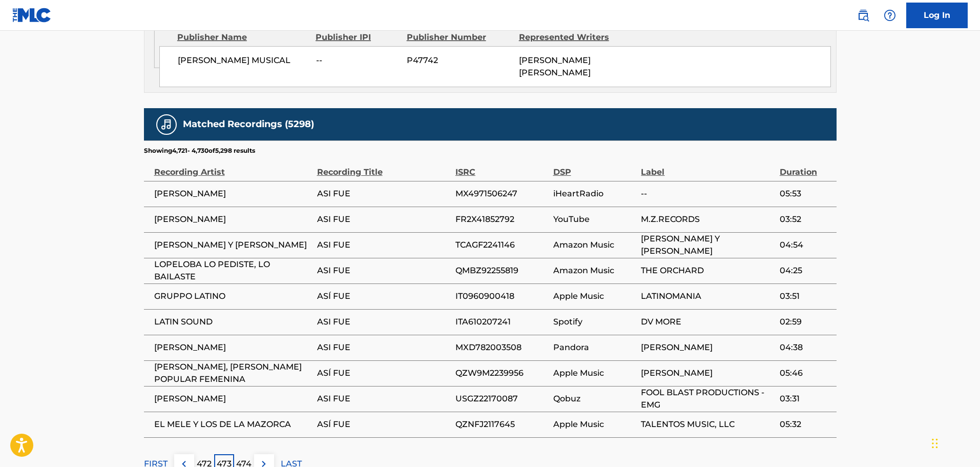
click at [182, 454] on button at bounding box center [184, 464] width 20 height 20
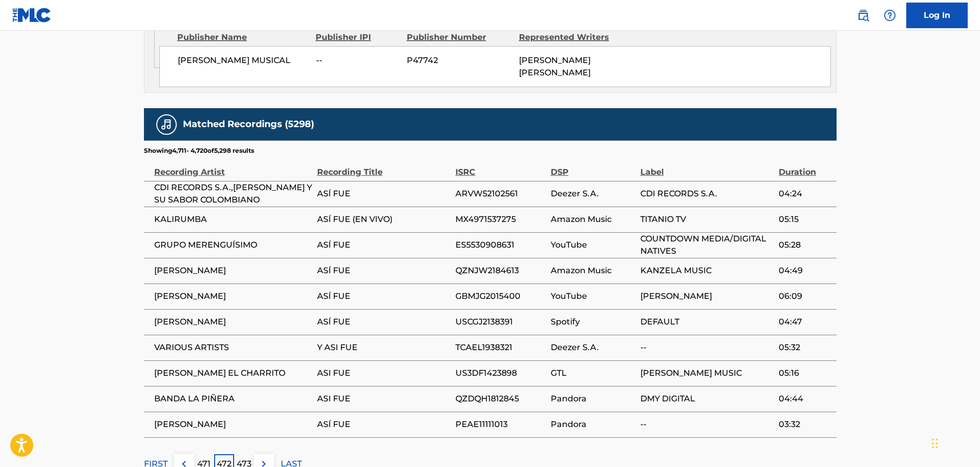
click at [187, 458] on img at bounding box center [184, 464] width 12 height 12
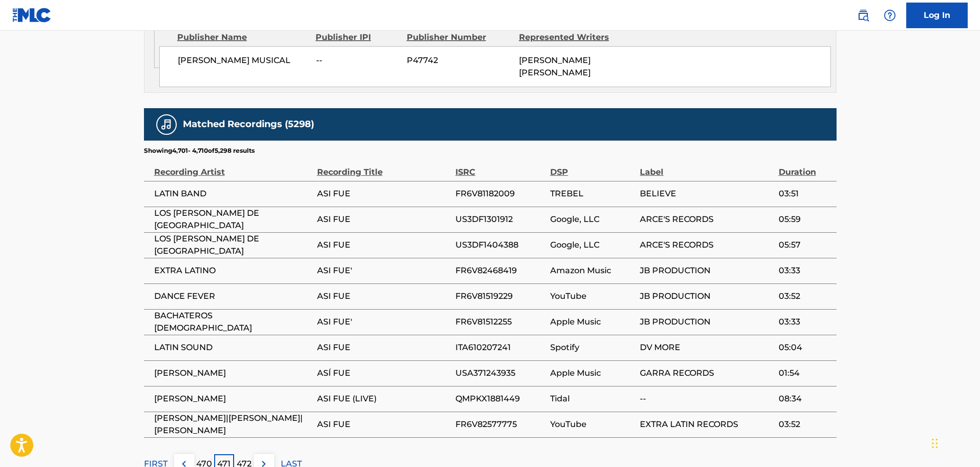
click at [187, 458] on img at bounding box center [184, 464] width 12 height 12
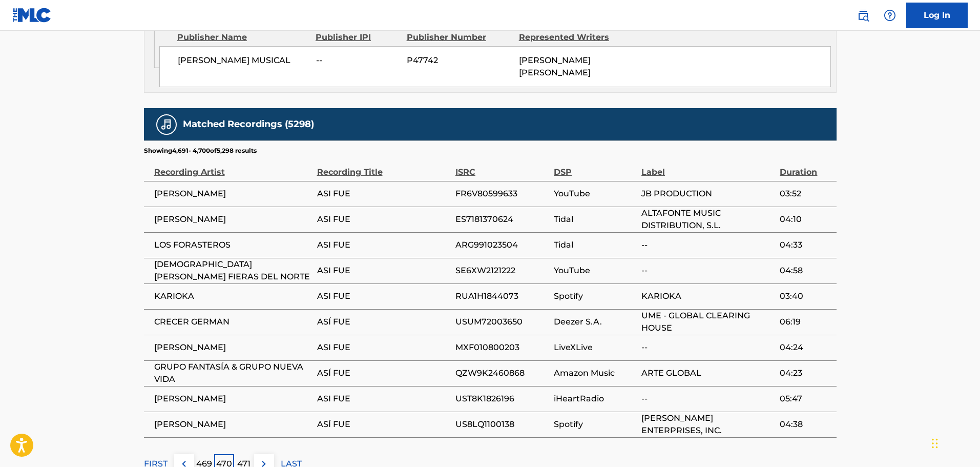
click at [187, 458] on img at bounding box center [184, 464] width 12 height 12
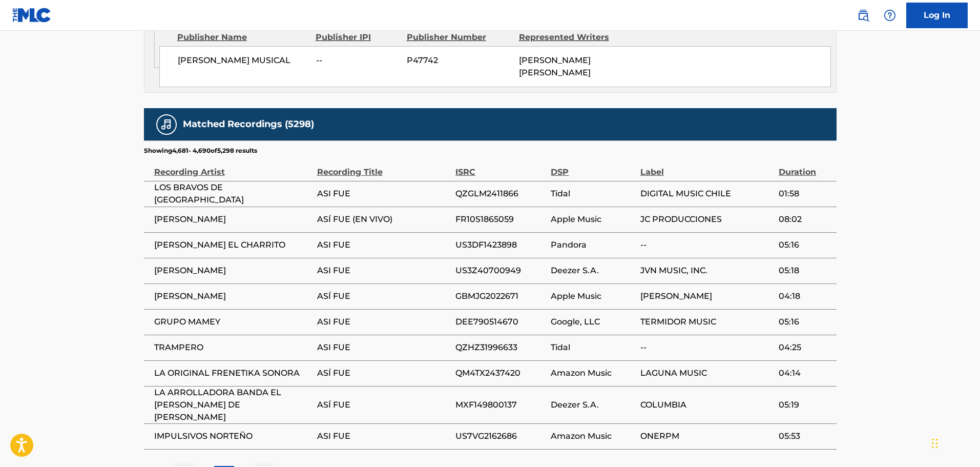
click at [185, 466] on img at bounding box center [184, 475] width 12 height 12
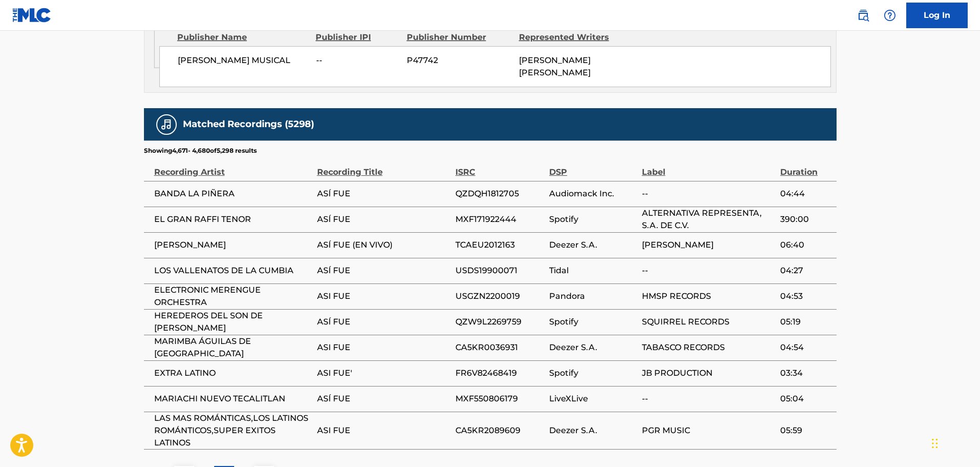
click at [187, 466] on img at bounding box center [184, 475] width 12 height 12
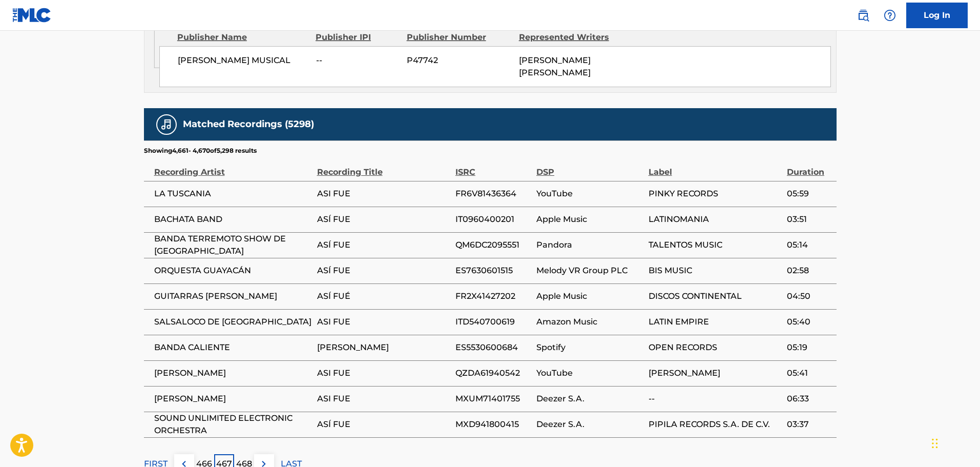
click at [186, 454] on button at bounding box center [184, 464] width 20 height 20
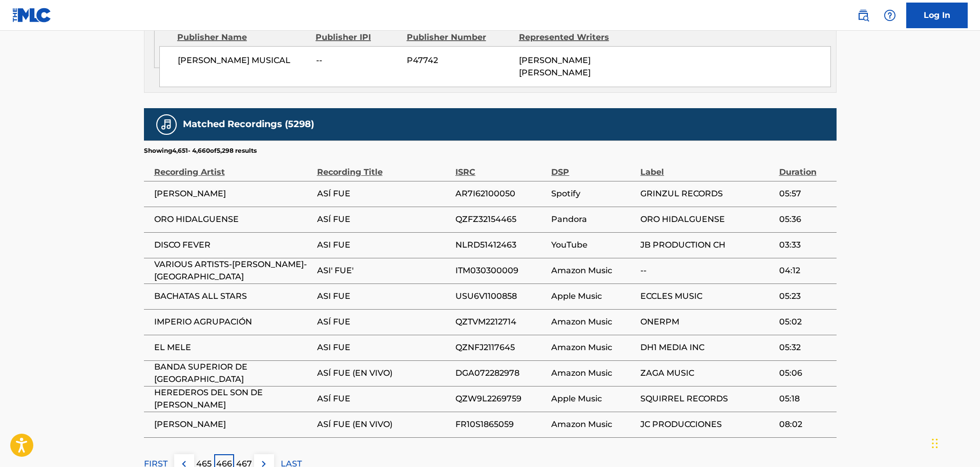
click at [184, 454] on button at bounding box center [184, 464] width 20 height 20
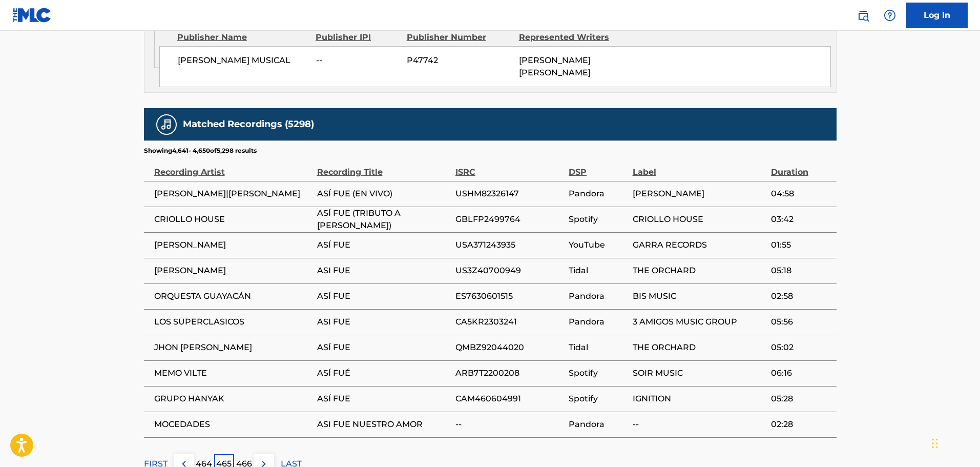
click at [184, 454] on button at bounding box center [184, 464] width 20 height 20
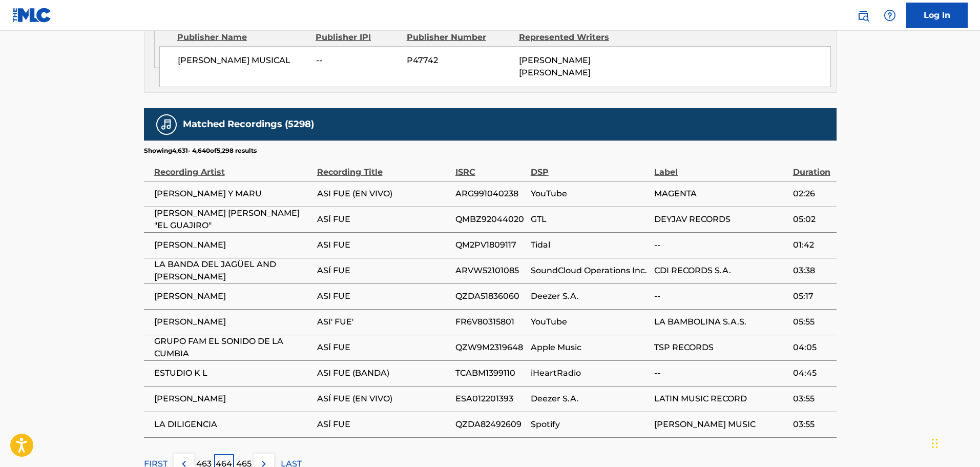
click at [184, 454] on button at bounding box center [184, 464] width 20 height 20
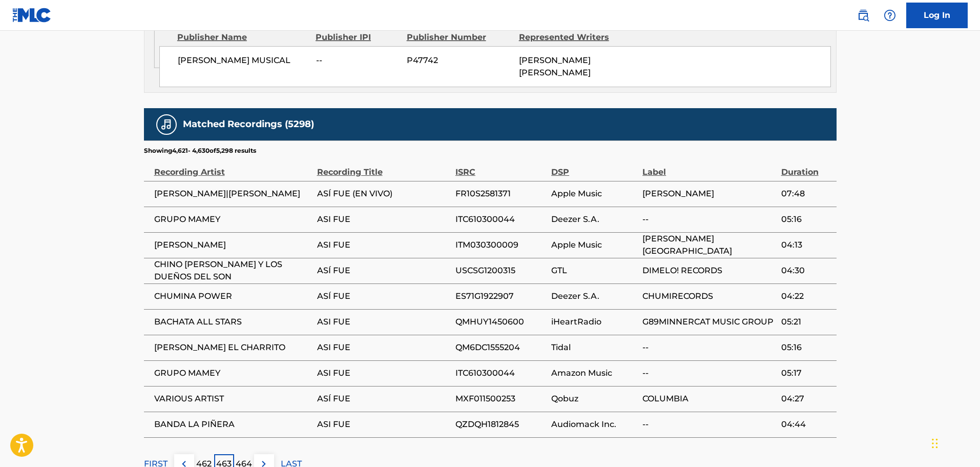
click at [184, 454] on button at bounding box center [184, 464] width 20 height 20
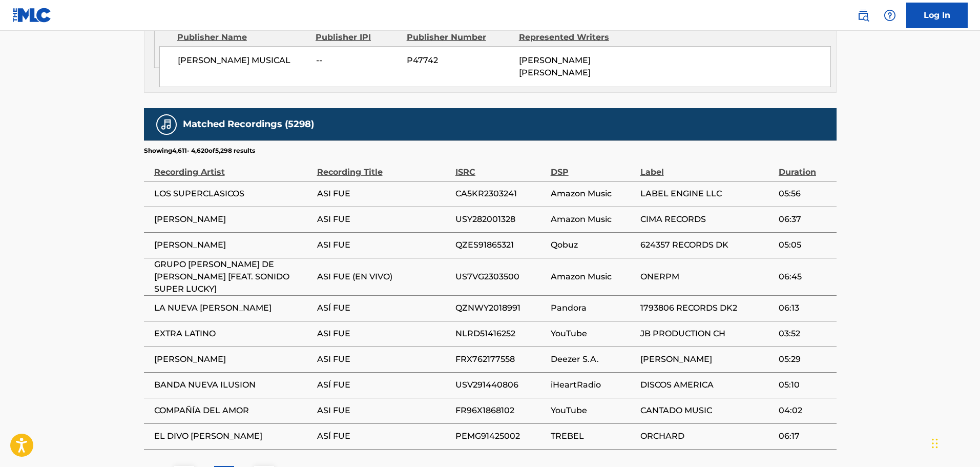
click at [184, 466] on img at bounding box center [184, 475] width 12 height 12
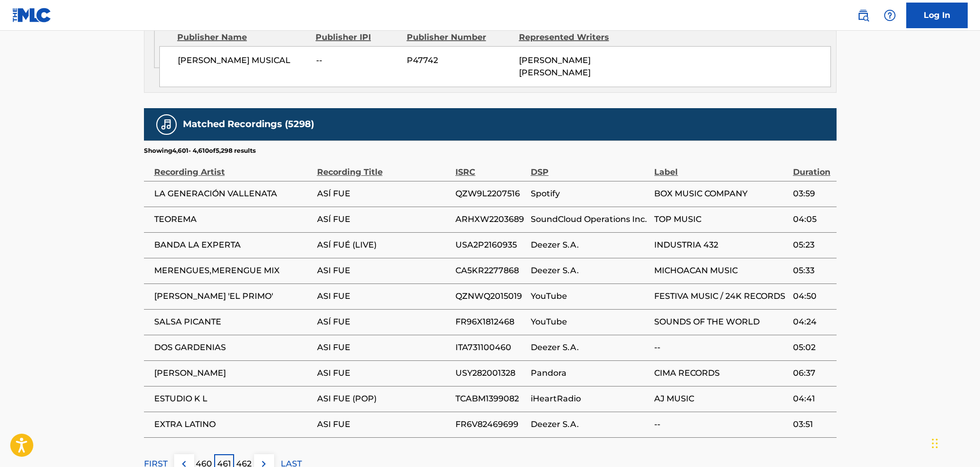
click at [186, 458] on img at bounding box center [184, 464] width 12 height 12
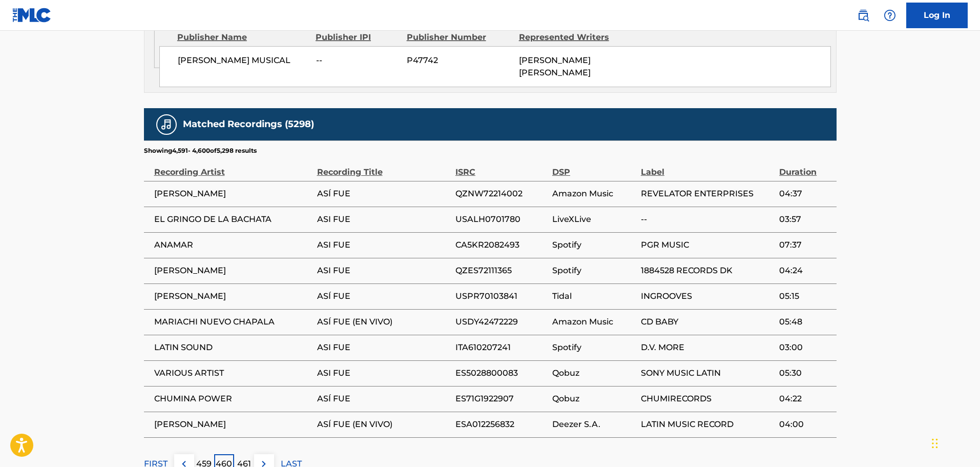
click at [186, 458] on img at bounding box center [184, 464] width 12 height 12
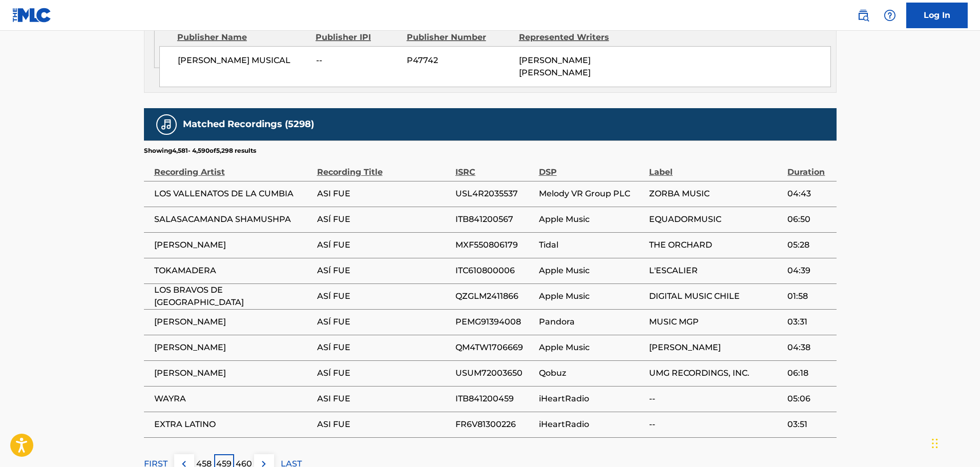
click at [186, 458] on img at bounding box center [184, 464] width 12 height 12
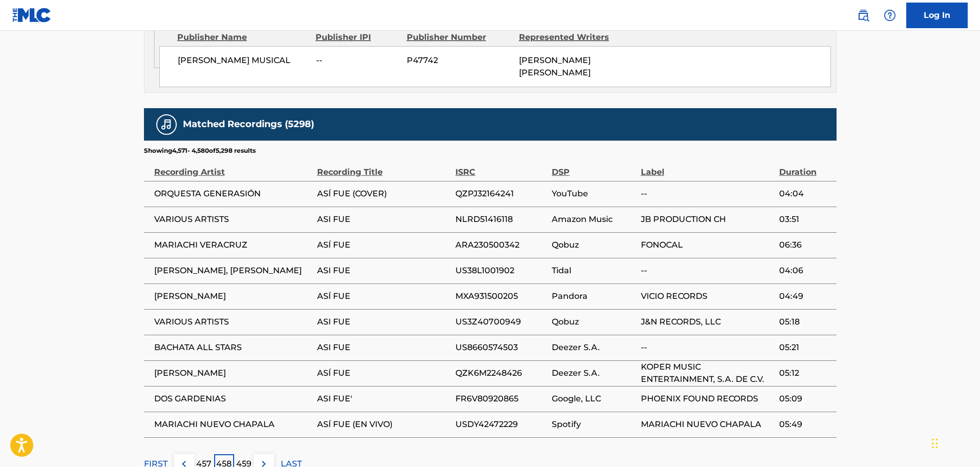
click at [186, 458] on img at bounding box center [184, 464] width 12 height 12
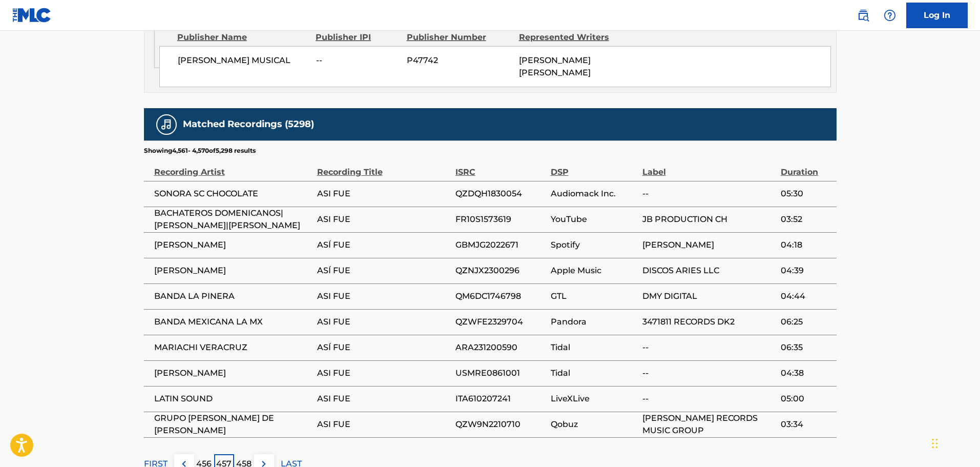
click at [186, 458] on img at bounding box center [184, 464] width 12 height 12
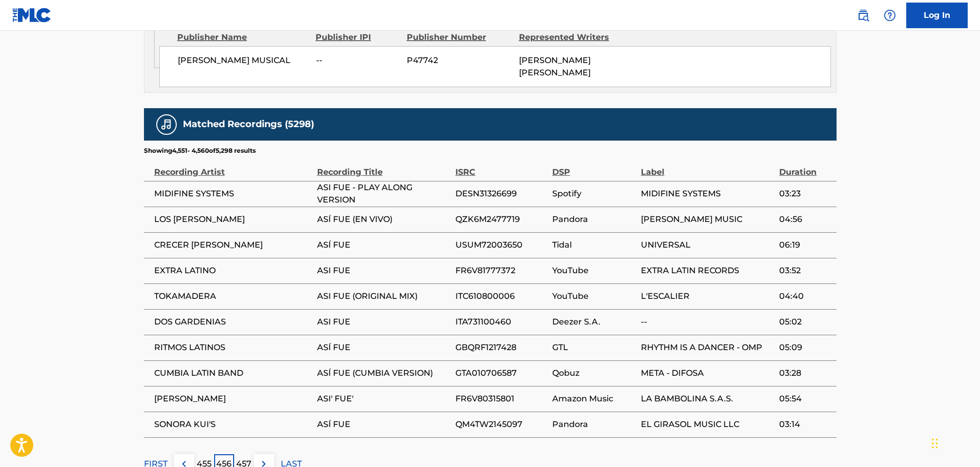
click at [186, 458] on img at bounding box center [184, 464] width 12 height 12
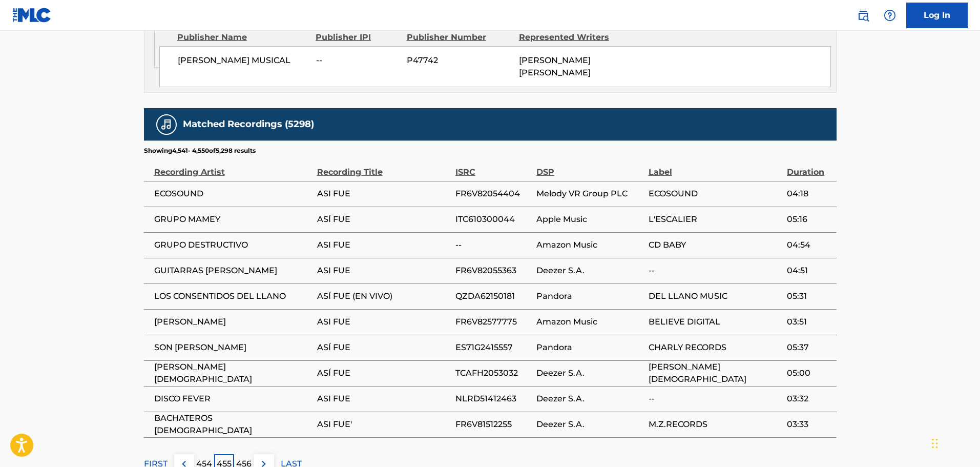
click at [186, 458] on img at bounding box center [184, 464] width 12 height 12
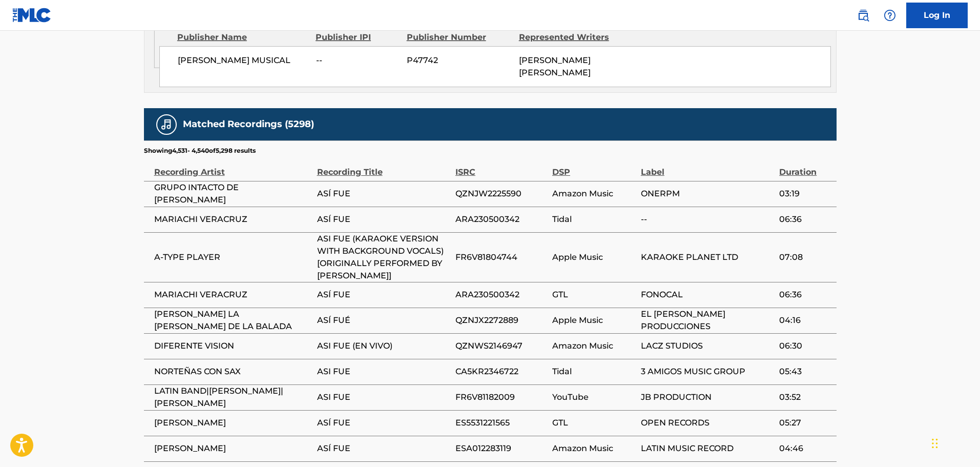
click at [186, 442] on div "Matched Recordings (5298) Showing 4,531 - 4,540 of 5,298 results Recording Arti…" at bounding box center [490, 303] width 693 height 390
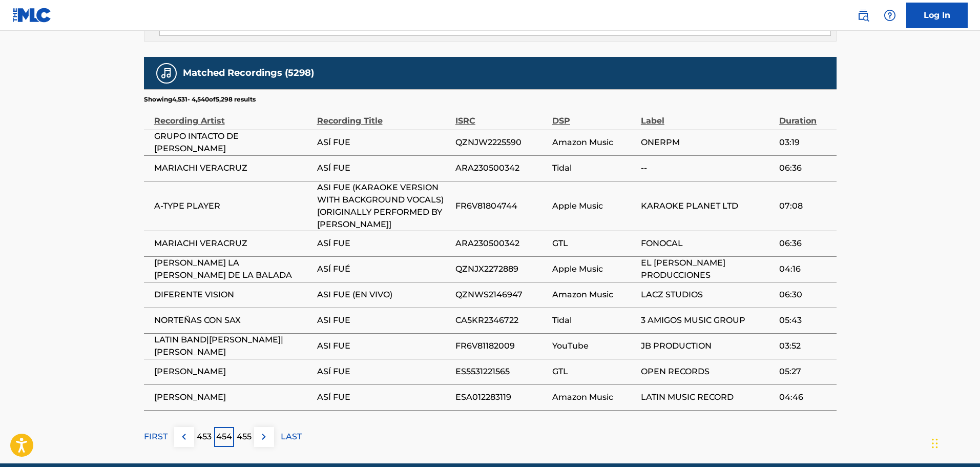
click at [183, 430] on img at bounding box center [184, 436] width 12 height 12
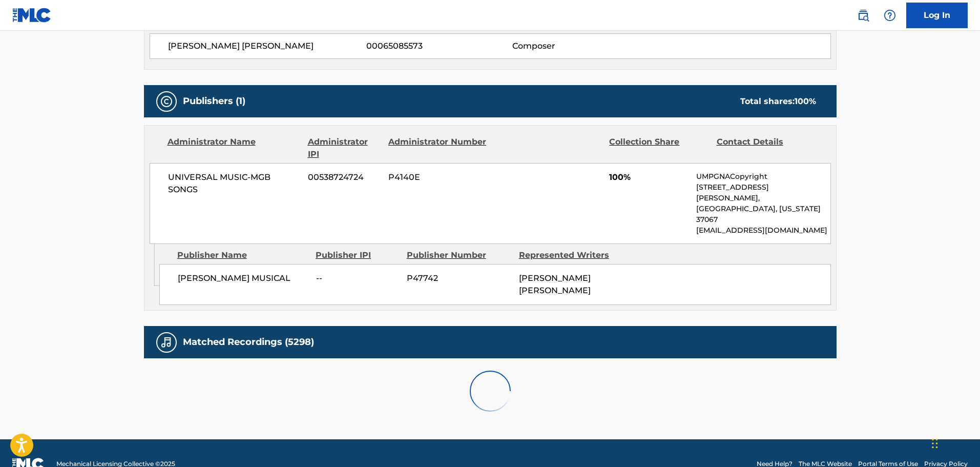
scroll to position [662, 0]
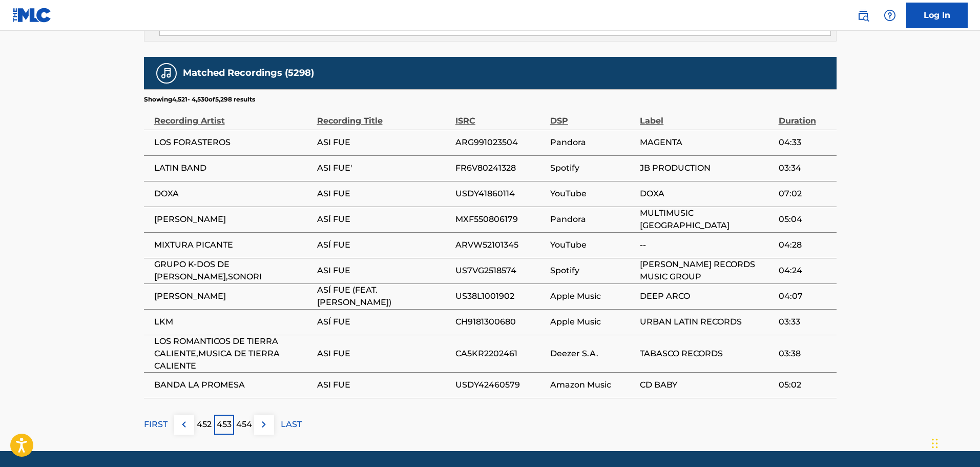
click at [188, 418] on img at bounding box center [184, 424] width 12 height 12
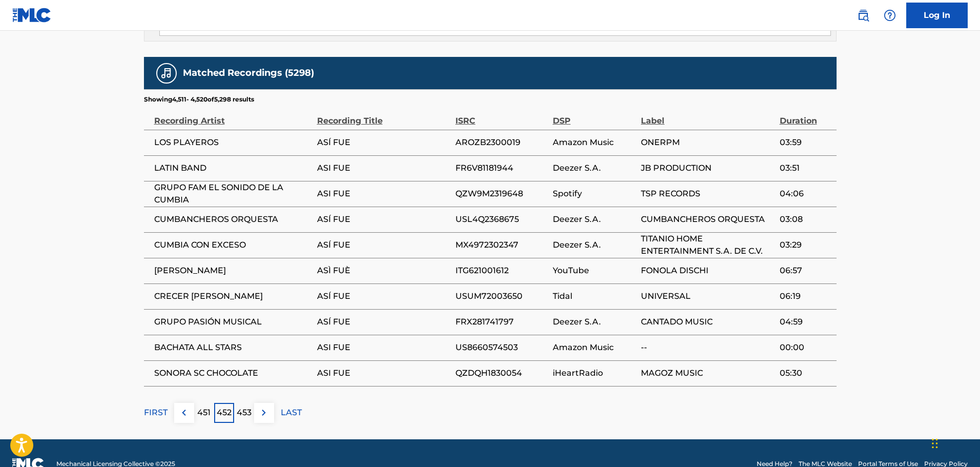
click at [191, 403] on button at bounding box center [184, 413] width 20 height 20
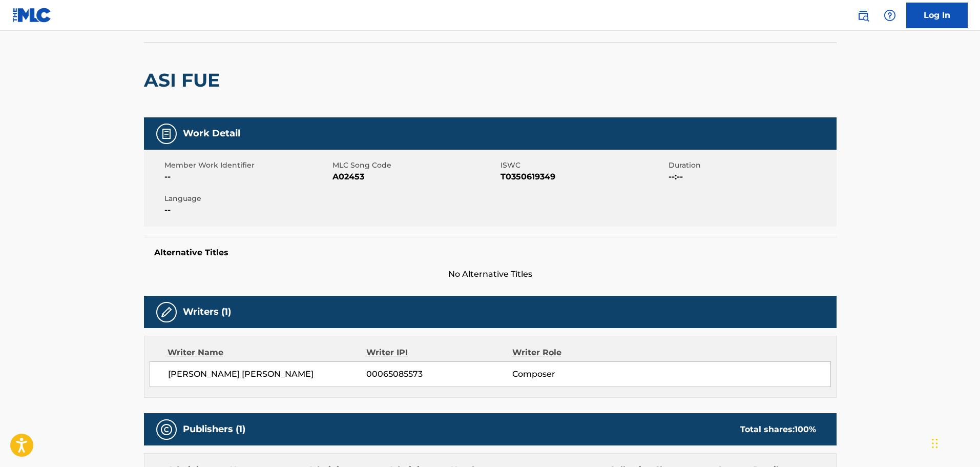
scroll to position [0, 0]
